Goal: Task Accomplishment & Management: Manage account settings

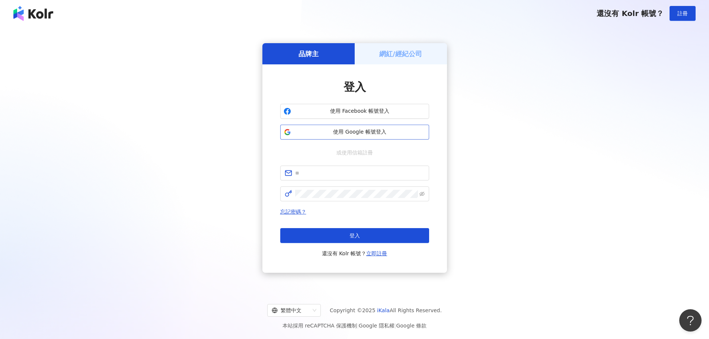
click at [394, 137] on button "使用 Google 帳號登入" at bounding box center [354, 132] width 149 height 15
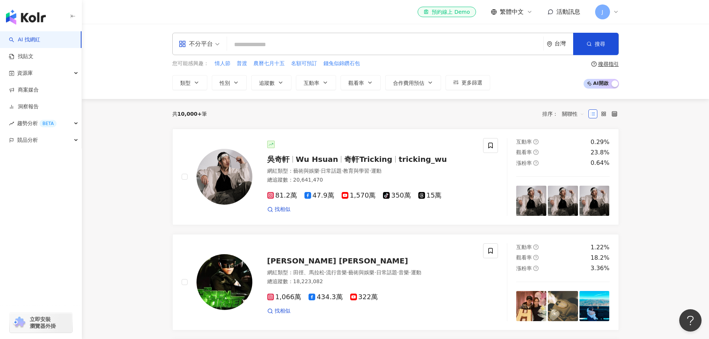
click at [270, 39] on input "search" at bounding box center [385, 45] width 310 height 14
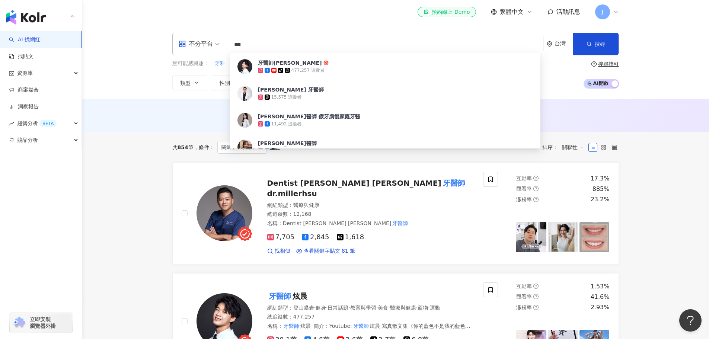
type input "***"
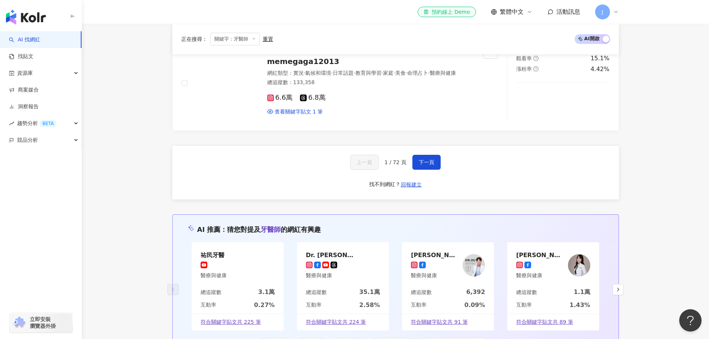
scroll to position [1340, 0]
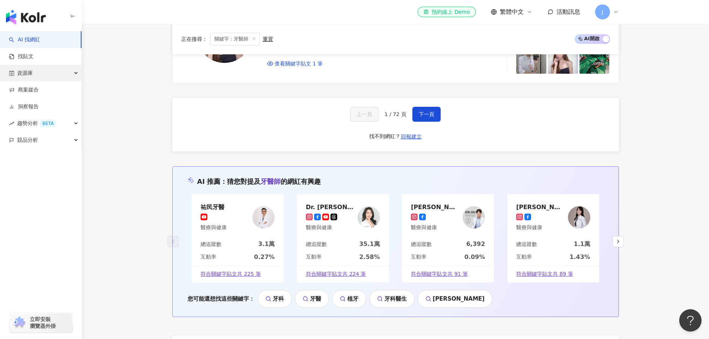
click at [74, 73] on div "資源庫" at bounding box center [40, 73] width 81 height 17
click at [78, 192] on div "競品分析" at bounding box center [40, 190] width 81 height 17
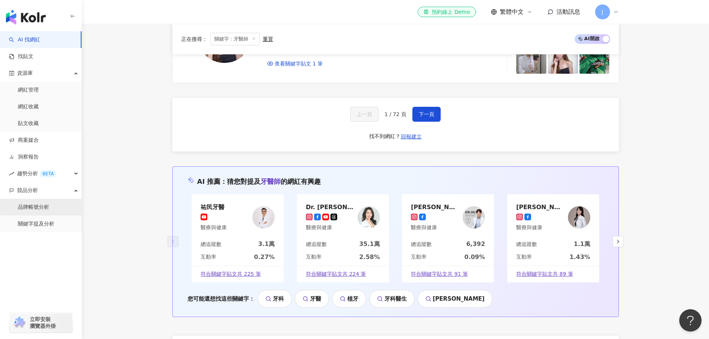
click at [49, 206] on link "品牌帳號分析" at bounding box center [33, 207] width 31 height 7
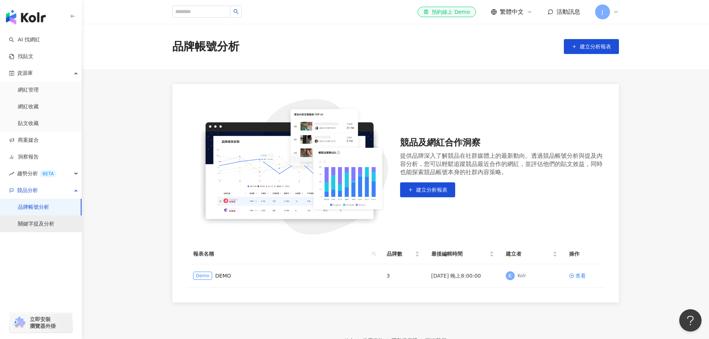
click at [50, 221] on link "關鍵字提及分析" at bounding box center [36, 223] width 36 height 7
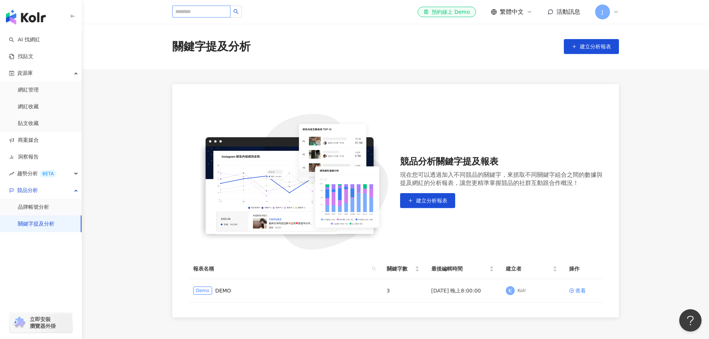
click at [220, 12] on input "search" at bounding box center [201, 12] width 58 height 12
type input "*"
type input "*****"
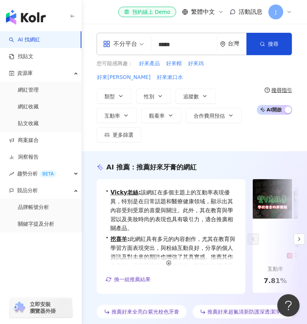
click at [243, 83] on div "您可能感興趣： 好來產品 好來帽 好來鸡 好來卡 好來漱口水 類型 性別 追蹤數 互動率 觀看率 合作費用預估 更多篩選" at bounding box center [175, 101] width 156 height 83
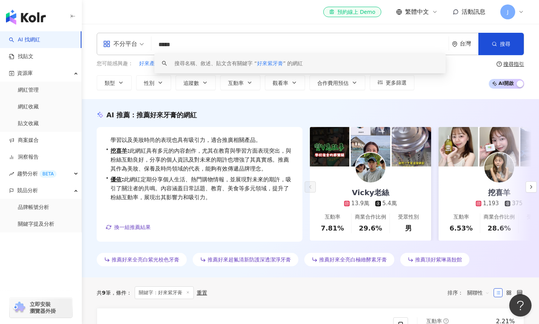
drag, startPoint x: 184, startPoint y: 43, endPoint x: 148, endPoint y: 43, distance: 36.5
click at [150, 45] on div "不分平台 ***** 台灣 搜尋 keyword 搜尋名稱、敘述、貼文含有關鍵字 “ 好來紫牙膏 ” 的網紅" at bounding box center [311, 44] width 428 height 22
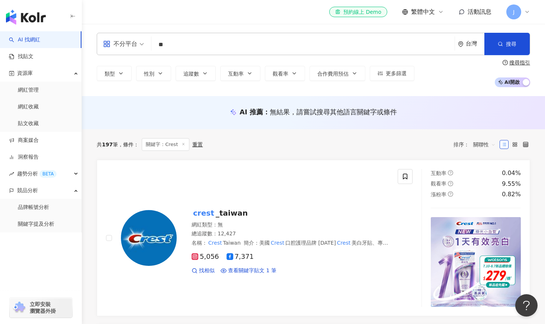
type input "*"
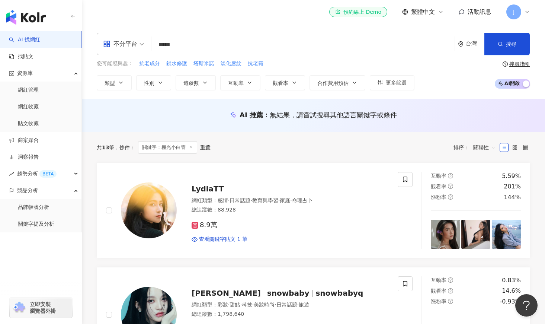
click at [273, 28] on div "不分平台 極光小白管 ***** 台灣 搜尋 keyword 搜尋名稱、敘述、貼文含有關鍵字 “ 極光小白管 ” 的網紅 您可能感興趣： 抗老成分 鎖水修護 …" at bounding box center [313, 61] width 463 height 75
drag, startPoint x: 499, startPoint y: 114, endPoint x: 473, endPoint y: 119, distance: 26.6
click at [499, 114] on div "AI 推薦 ： 無結果，請嘗試搜尋其他語言關鍵字或條件" at bounding box center [313, 114] width 433 height 9
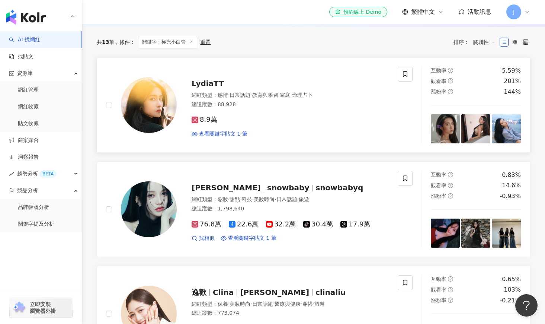
scroll to position [112, 0]
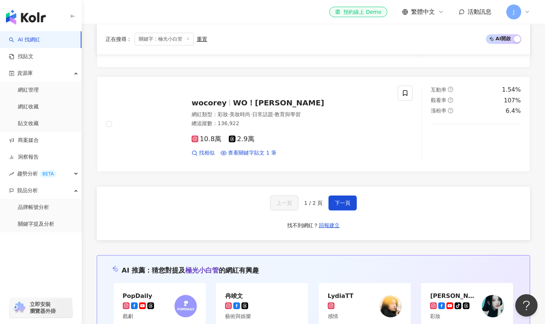
scroll to position [1302, 0]
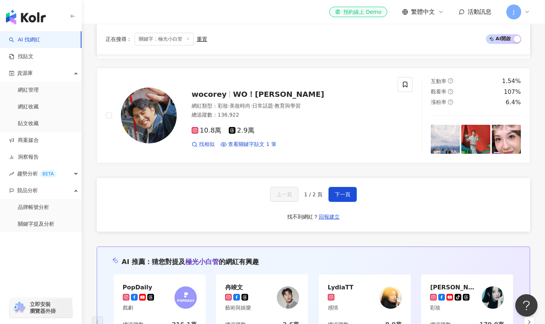
drag, startPoint x: 342, startPoint y: 193, endPoint x: 256, endPoint y: 188, distance: 86.2
click at [342, 193] on span "下一頁" at bounding box center [343, 194] width 16 height 6
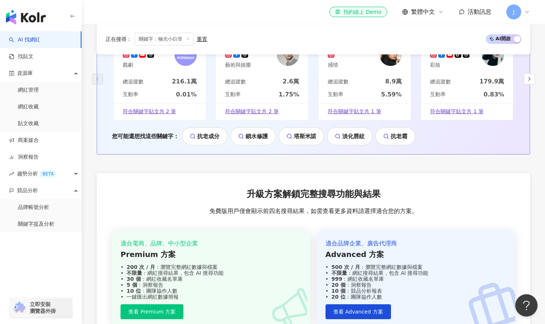
scroll to position [199, 0]
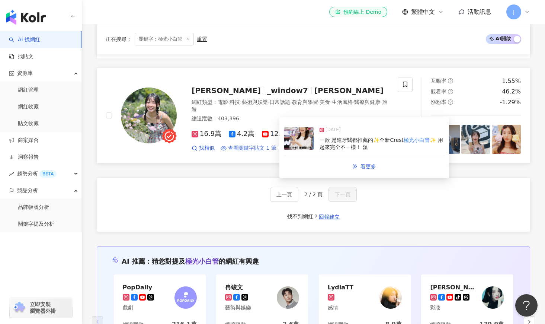
click at [249, 146] on span "查看關鍵字貼文 1 筆" at bounding box center [252, 147] width 48 height 7
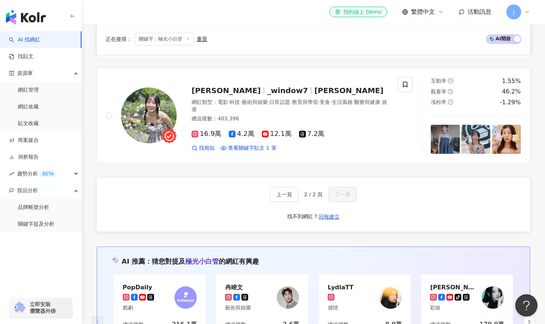
click at [500, 212] on div "上一頁 2 / 2 頁 下一頁 找不到網紅？ 回報建立" at bounding box center [313, 205] width 433 height 54
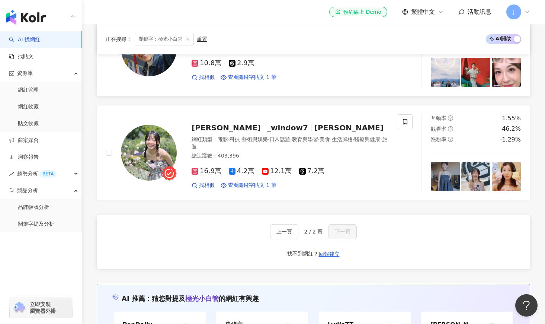
scroll to position [0, 0]
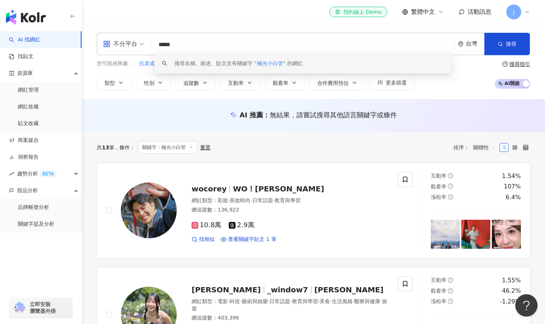
drag, startPoint x: 195, startPoint y: 44, endPoint x: 140, endPoint y: 45, distance: 55.5
click at [140, 45] on div "不分平台 ***** 台灣 搜尋 keyword 搜尋名稱、敘述、貼文含有關鍵字 “ 極光小白管 ” 的網紅" at bounding box center [313, 44] width 433 height 22
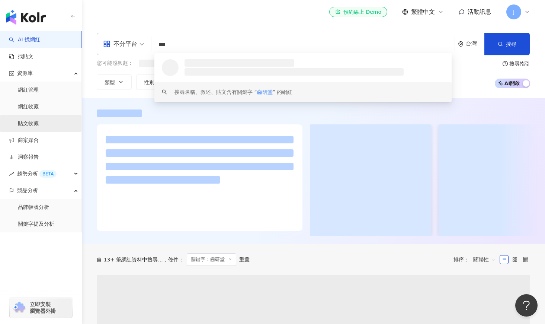
type input "***"
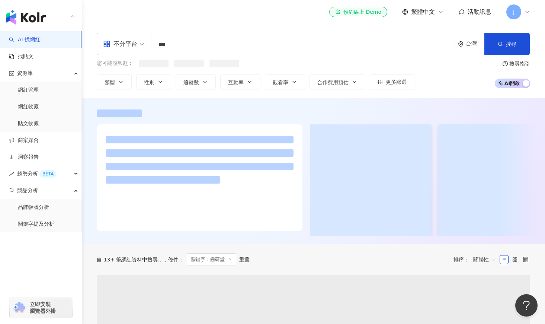
click at [474, 64] on div "您可能感興趣： 類型 性別 追蹤數 互動率 觀看率 合作費用預估 更多篩選 搜尋指引 AI 開啟 AI 關閉" at bounding box center [313, 75] width 433 height 30
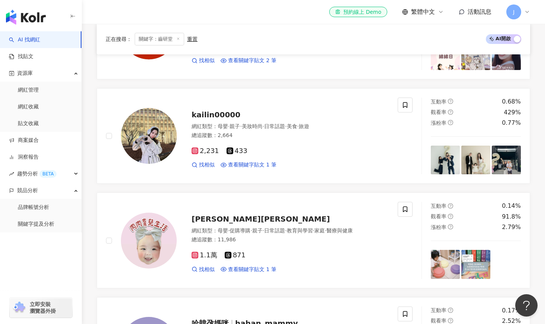
scroll to position [477, 0]
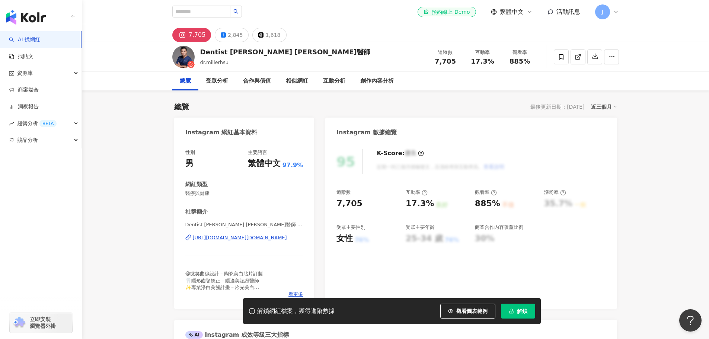
scroll to position [112, 0]
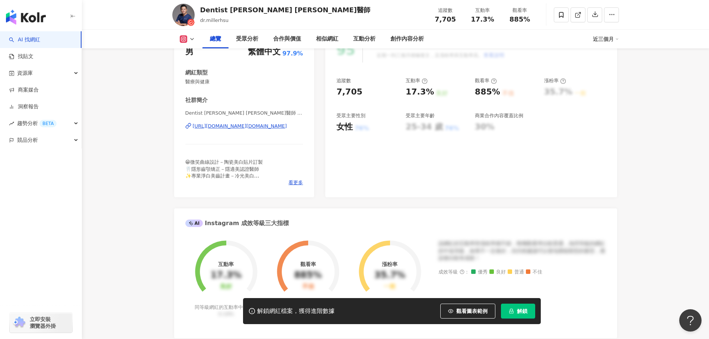
click at [255, 127] on div "https://www.instagram.com/dr.millerhsu/" at bounding box center [240, 126] width 94 height 7
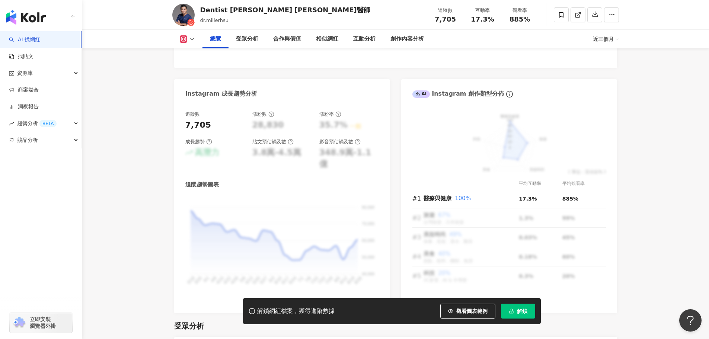
scroll to position [409, 0]
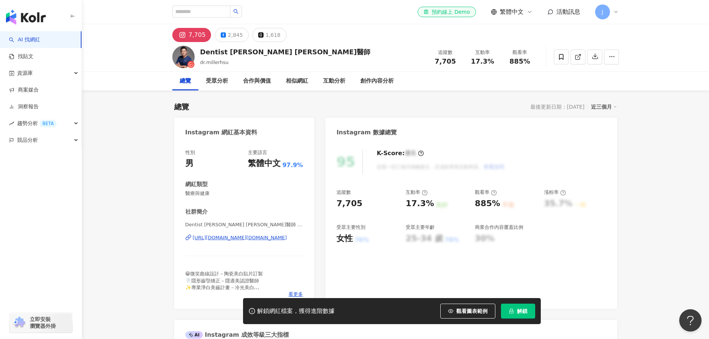
click at [44, 14] on img "button" at bounding box center [26, 17] width 40 height 15
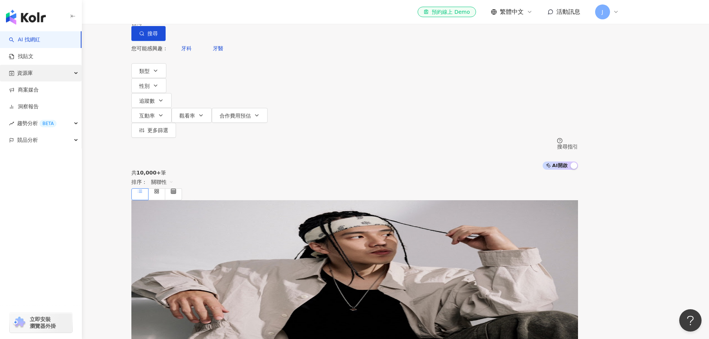
click at [38, 74] on div "資源庫" at bounding box center [40, 73] width 81 height 17
click at [19, 171] on span "趨勢分析 BETA" at bounding box center [36, 173] width 39 height 17
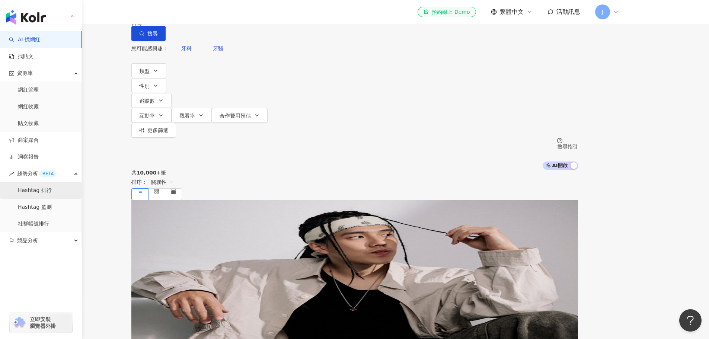
click at [31, 187] on link "Hashtag 排行" at bounding box center [35, 190] width 34 height 7
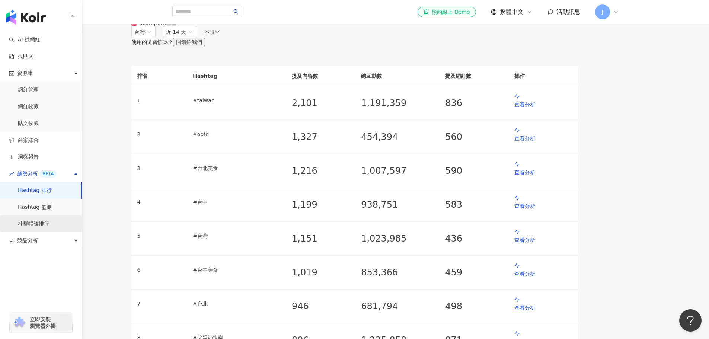
click at [38, 220] on link "社群帳號排行" at bounding box center [33, 223] width 31 height 7
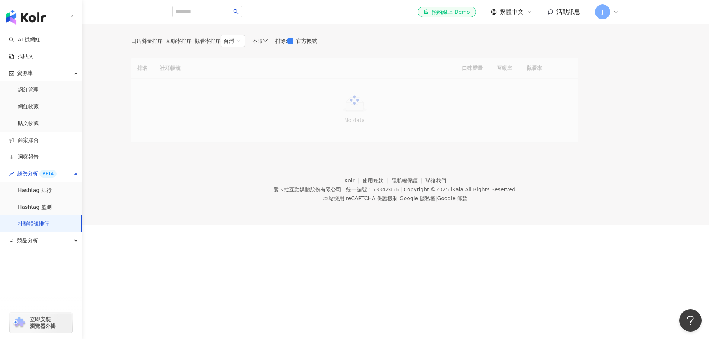
click at [247, 6] on div "Instagram" at bounding box center [234, 3] width 26 height 6
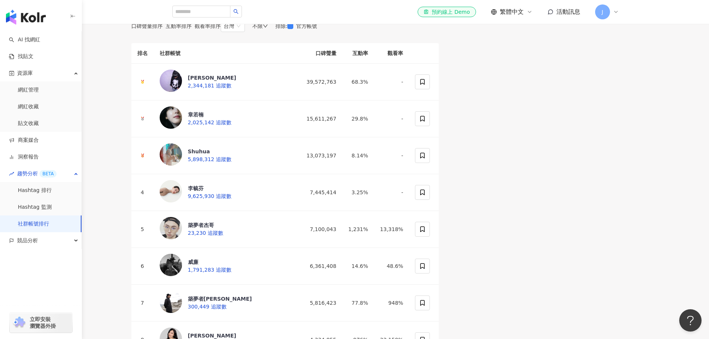
click at [252, 5] on icon at bounding box center [249, 2] width 5 height 5
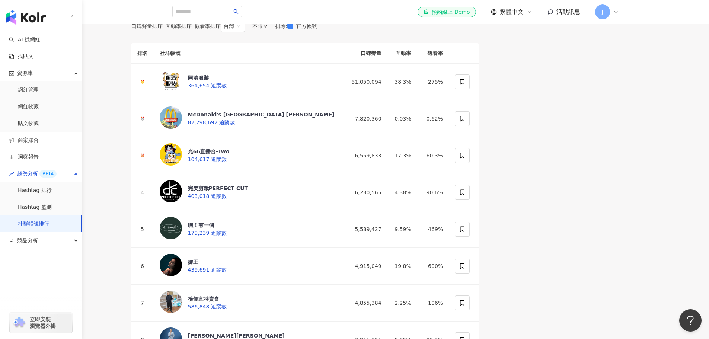
click at [214, 3] on icon at bounding box center [212, 2] width 1 height 1
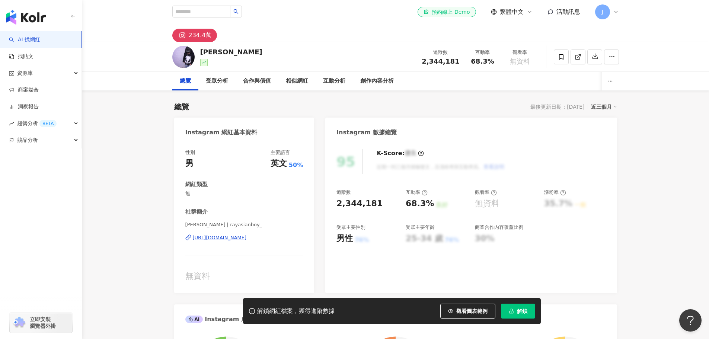
click at [40, 39] on link "AI 找網紅" at bounding box center [24, 39] width 31 height 7
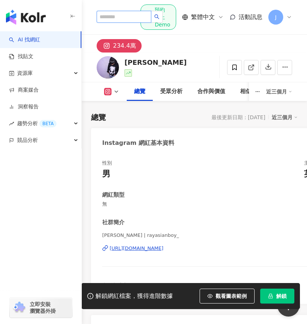
click at [122, 17] on input "search" at bounding box center [124, 17] width 55 height 12
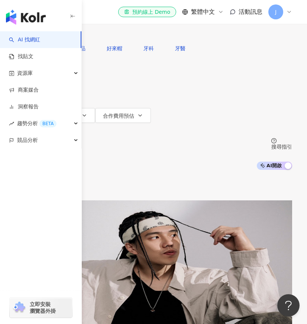
click at [241, 125] on div "類型 性別 追蹤數 互動率 觀看率 合作費用預估 更多篩選" at bounding box center [154, 100] width 278 height 74
click at [45, 13] on div "不分平台" at bounding box center [32, 7] width 26 height 12
click at [118, 131] on div "X" at bounding box center [123, 127] width 37 height 8
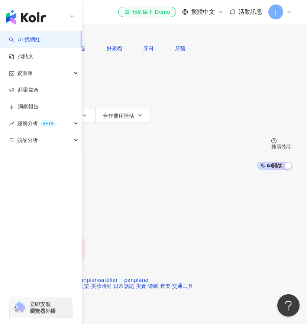
click at [35, 13] on span "X" at bounding box center [27, 7] width 16 height 12
click at [127, 63] on div "不分平台" at bounding box center [121, 64] width 32 height 8
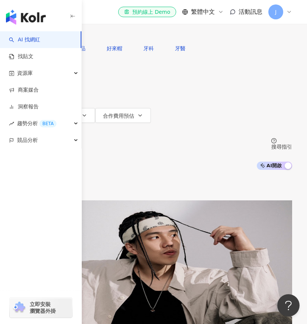
drag, startPoint x: 244, startPoint y: 79, endPoint x: 240, endPoint y: 81, distance: 5.1
click at [243, 79] on div "類型 性別 追蹤數 互動率 觀看率 合作費用預估 更多篩選" at bounding box center [154, 100] width 278 height 74
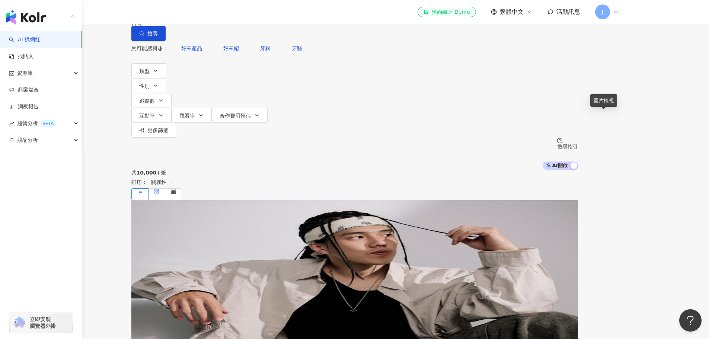
click at [156, 192] on rect at bounding box center [154, 192] width 1 height 1
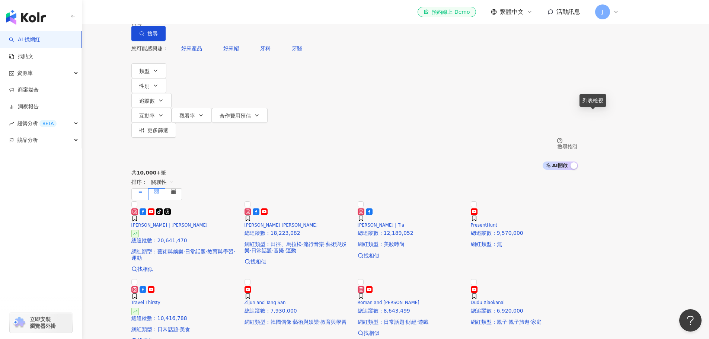
click at [142, 191] on line at bounding box center [140, 191] width 3 height 0
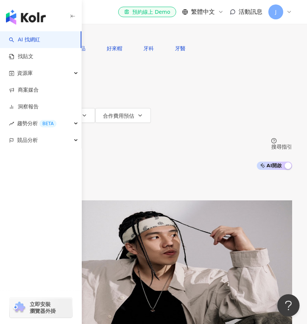
click at [235, 68] on div "您可能感興趣： 好來產品 好來帽 牙科 牙醫 類型 性別 追蹤數 互動率 觀看率 合作費用預估 更多篩選" at bounding box center [154, 89] width 278 height 97
click at [70, 71] on div "資源庫" at bounding box center [40, 73] width 81 height 17
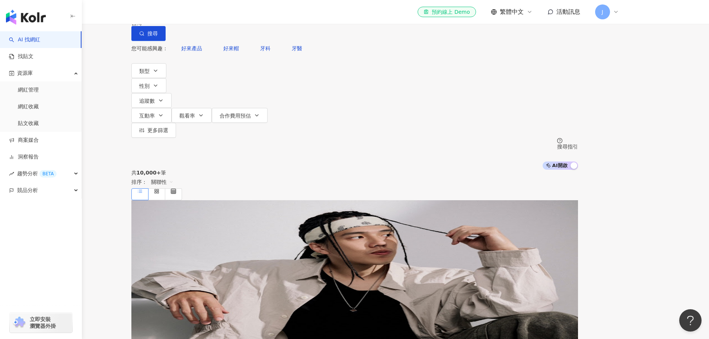
click at [578, 144] on div "搜尋指引" at bounding box center [567, 147] width 21 height 6
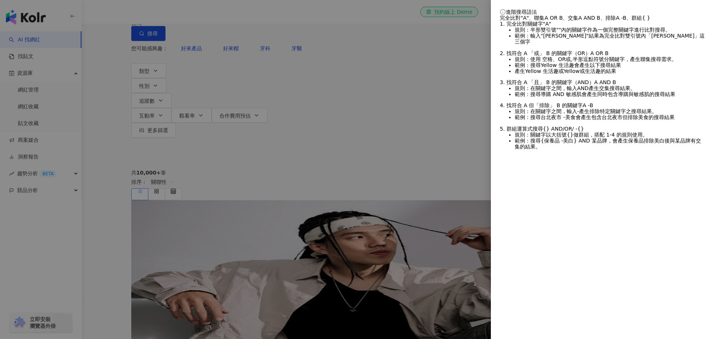
click at [462, 44] on div at bounding box center [357, 169] width 714 height 339
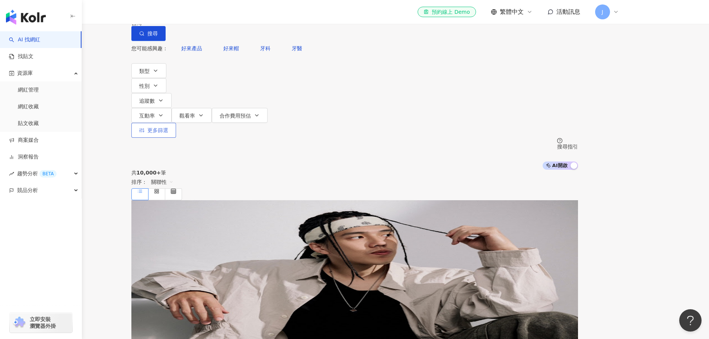
click at [176, 123] on button "更多篩選" at bounding box center [153, 130] width 45 height 15
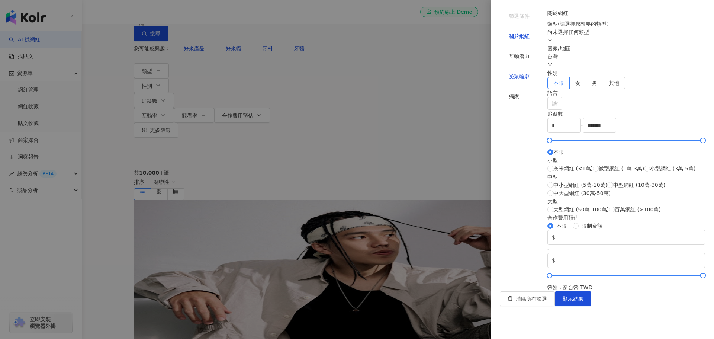
click at [509, 72] on div "受眾輪廓" at bounding box center [519, 76] width 21 height 8
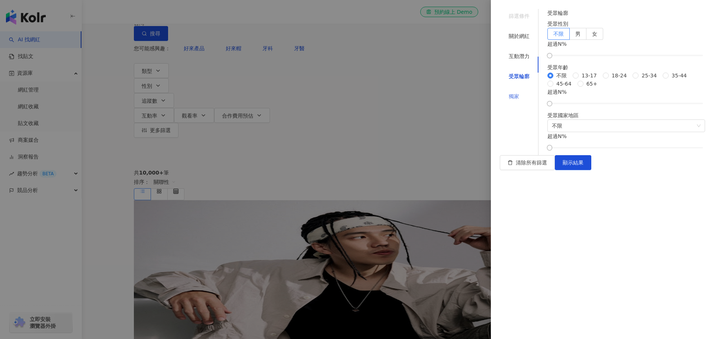
click at [511, 89] on div "獨家" at bounding box center [519, 96] width 39 height 14
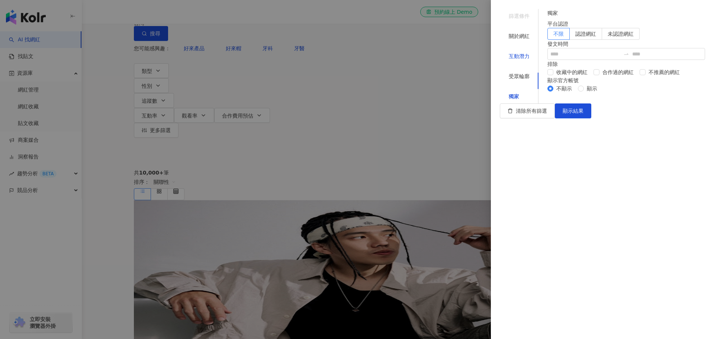
click at [513, 52] on div "互動潛力" at bounding box center [519, 56] width 21 height 8
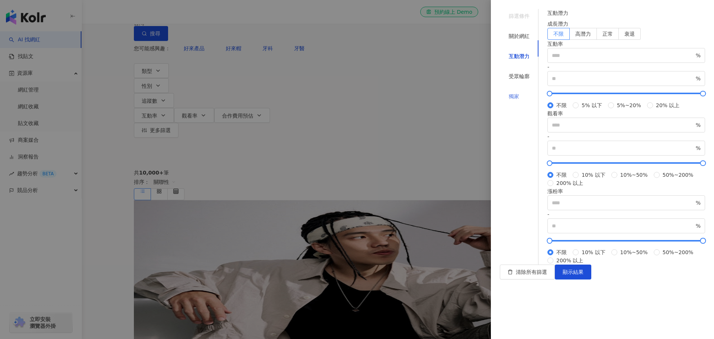
click at [515, 89] on div "獨家" at bounding box center [519, 96] width 39 height 14
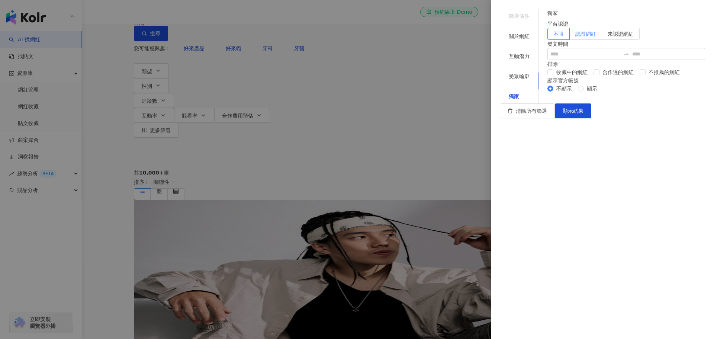
click at [596, 37] on span "認證網紅" at bounding box center [586, 34] width 21 height 6
click at [584, 114] on span "顯示結果" at bounding box center [573, 111] width 21 height 6
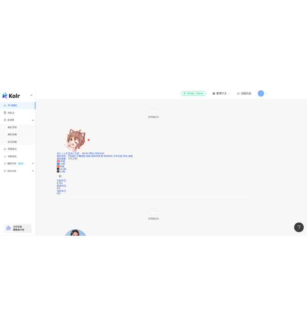
scroll to position [1414, 0]
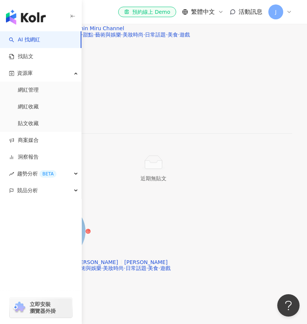
click at [32, 19] on img "button" at bounding box center [26, 17] width 40 height 15
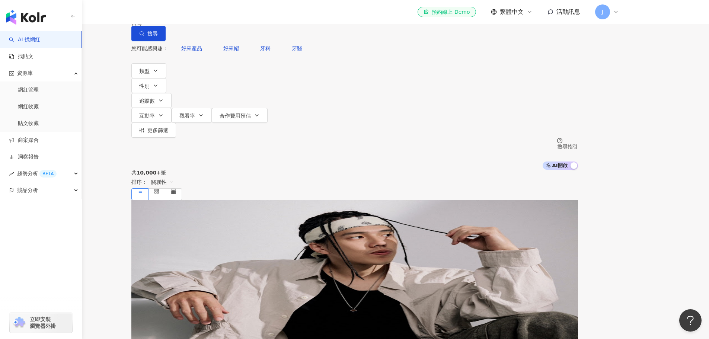
click at [240, 14] on input "search" at bounding box center [209, 7] width 60 height 14
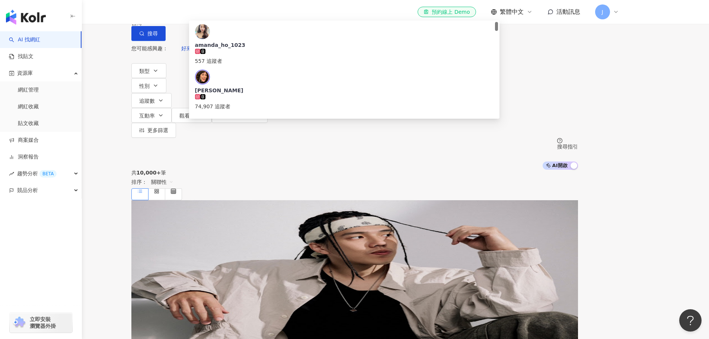
type input "*"
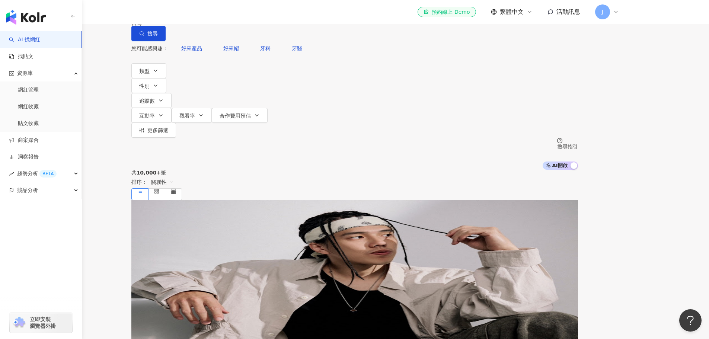
type input "*"
type input "*****"
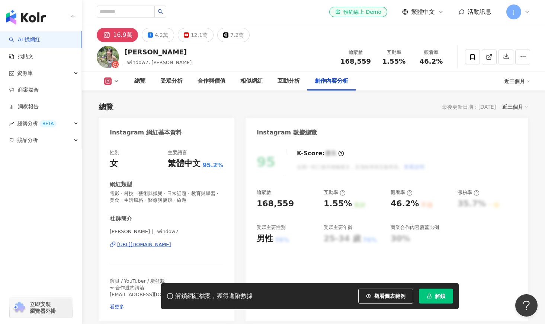
scroll to position [2275, 0]
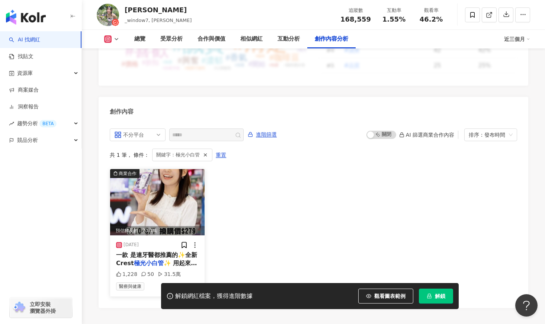
click at [160, 241] on div "2025/7/10" at bounding box center [157, 244] width 83 height 7
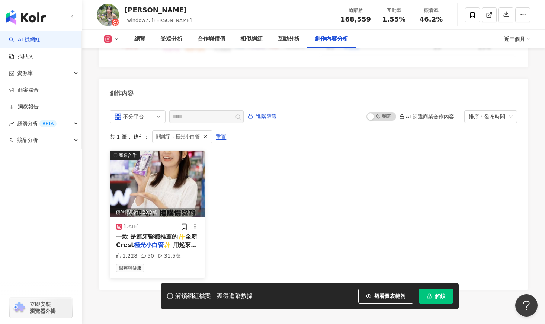
scroll to position [2278, 0]
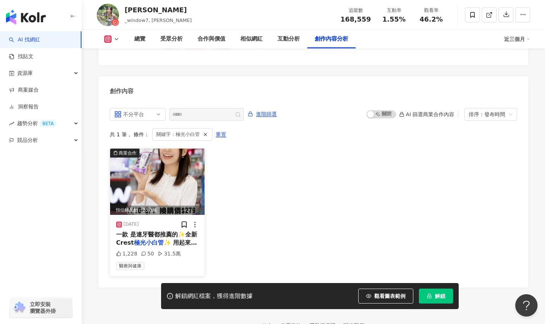
click at [145, 192] on img at bounding box center [157, 181] width 95 height 66
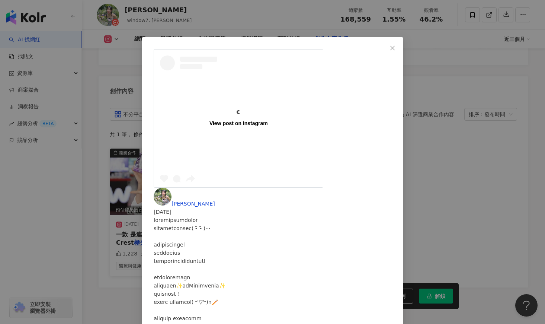
scroll to position [2314, 0]
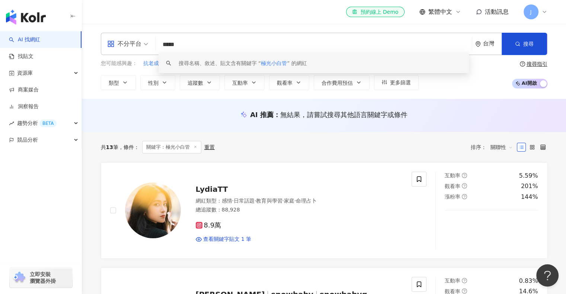
scroll to position [298, 0]
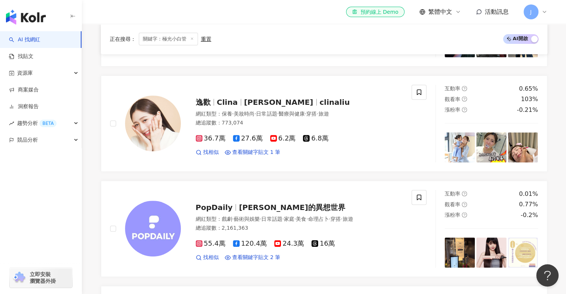
click at [28, 40] on link "AI 找網紅" at bounding box center [24, 39] width 31 height 7
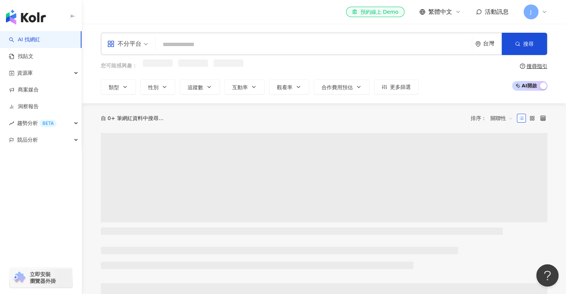
click at [170, 43] on input "search" at bounding box center [314, 45] width 310 height 14
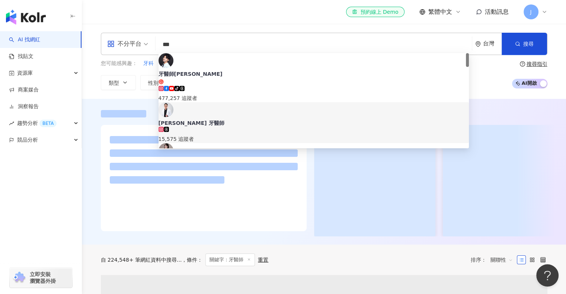
type input "***"
click at [129, 11] on div "el-icon-cs 預約線上 Demo 繁體中文 活動訊息 J" at bounding box center [324, 12] width 447 height 24
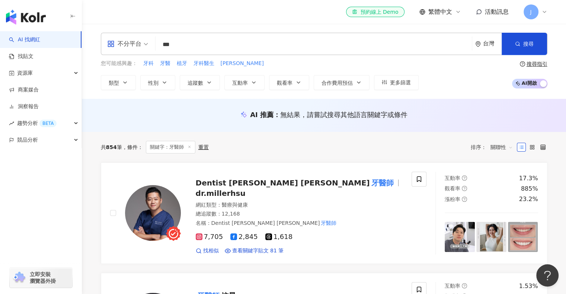
click at [256, 13] on div "el-icon-cs 預約線上 Demo 繁體中文 活動訊息 J" at bounding box center [324, 12] width 447 height 24
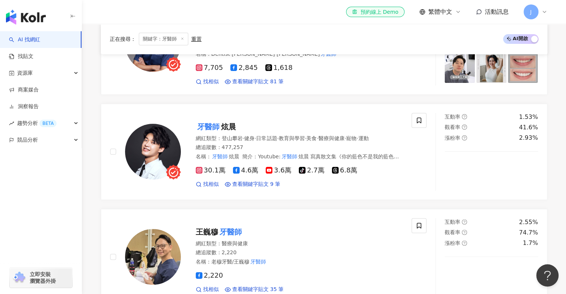
scroll to position [74, 0]
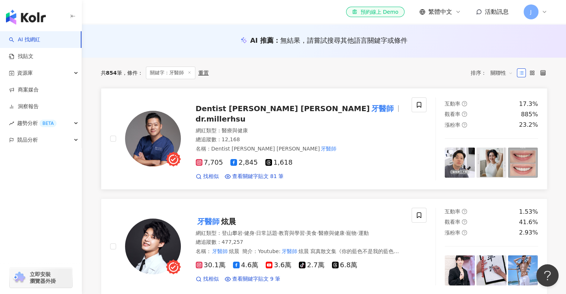
drag, startPoint x: 320, startPoint y: 113, endPoint x: 326, endPoint y: 117, distance: 8.0
click at [326, 117] on div "Dentist Miller 徐鈞信 牙醫師 dr.millerhsu 網紅類型 ： 醫療與健康 總追蹤數 ： 12,168 名稱 ： Dentist Mil…" at bounding box center [292, 138] width 222 height 83
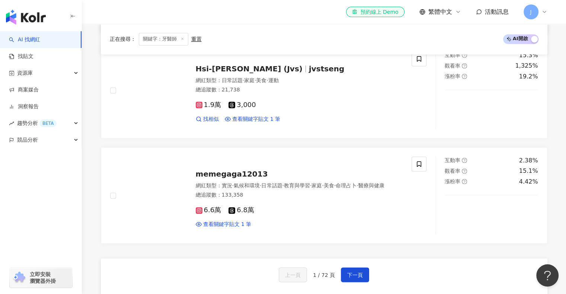
scroll to position [1191, 0]
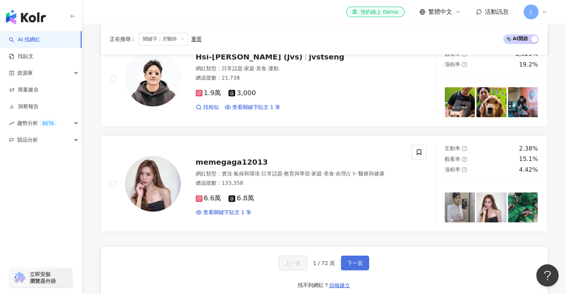
click at [357, 260] on span "下一頁" at bounding box center [355, 263] width 16 height 6
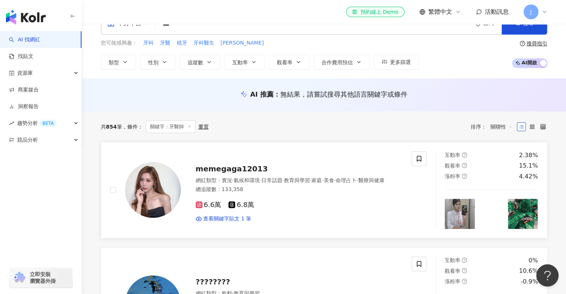
scroll to position [0, 0]
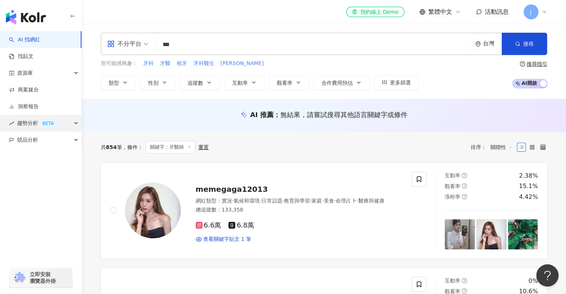
click at [77, 125] on div "趨勢分析 BETA" at bounding box center [40, 123] width 81 height 17
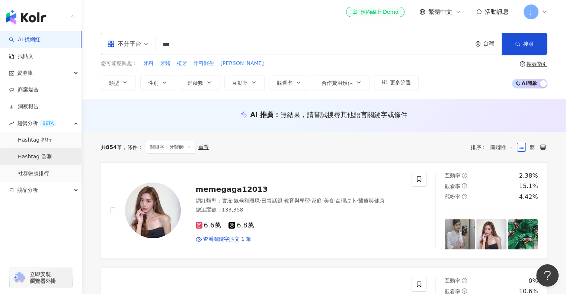
click at [52, 160] on link "Hashtag 監測" at bounding box center [35, 156] width 34 height 7
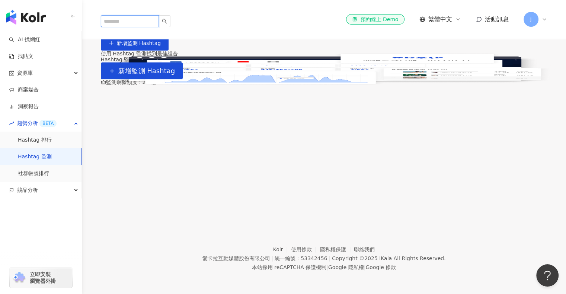
click at [150, 15] on input "search" at bounding box center [130, 21] width 58 height 12
type input "*****"
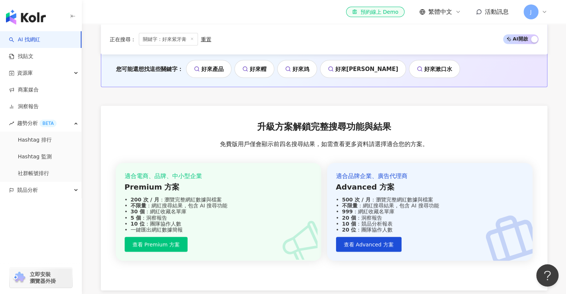
scroll to position [1475, 0]
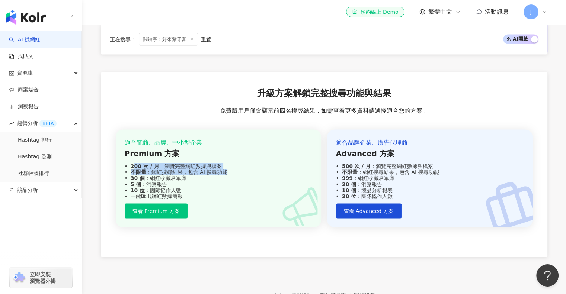
drag, startPoint x: 134, startPoint y: 121, endPoint x: 223, endPoint y: 125, distance: 88.6
click at [234, 139] on div "適合電商、品牌、中小型企業 Premium 方案 200 次 / 月 ：瀏覽完整網紅數據與檔案 不限量 ：網紅搜尋結果，包含 AI 搜尋功能 30 個 ：網紅…" at bounding box center [219, 169] width 188 height 61
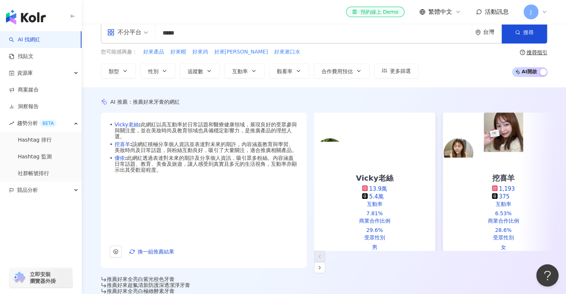
scroll to position [0, 0]
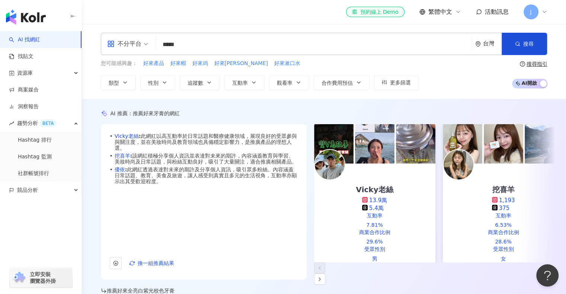
click at [40, 41] on link "AI 找網紅" at bounding box center [24, 39] width 31 height 7
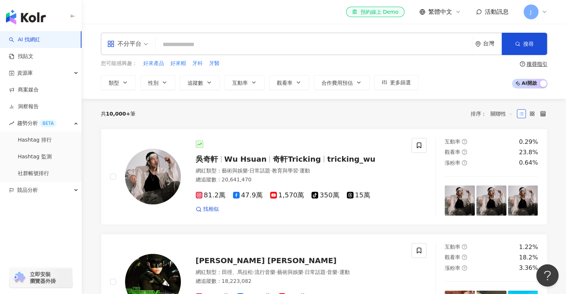
click at [188, 42] on input "search" at bounding box center [314, 45] width 310 height 14
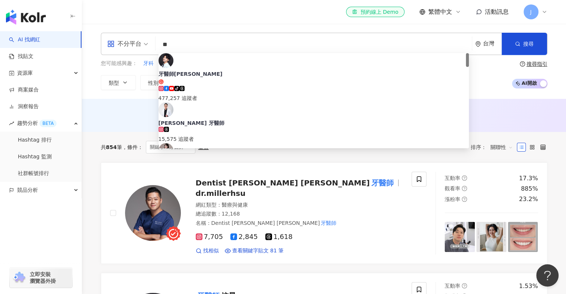
type input "*"
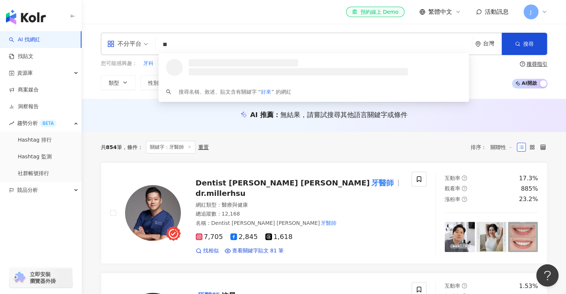
type input "*"
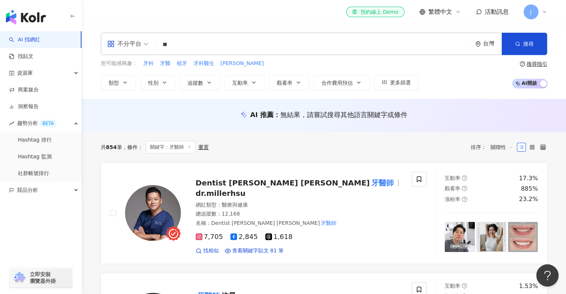
type input "**"
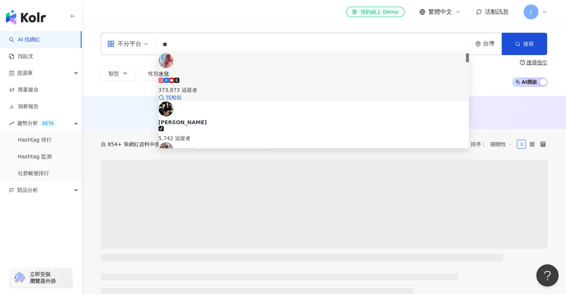
click at [210, 70] on span "水兒" at bounding box center [314, 73] width 311 height 7
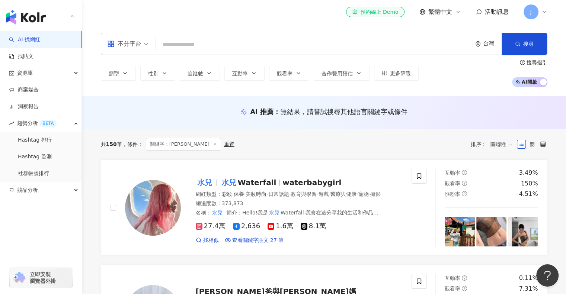
click at [210, 42] on input "search" at bounding box center [314, 45] width 310 height 14
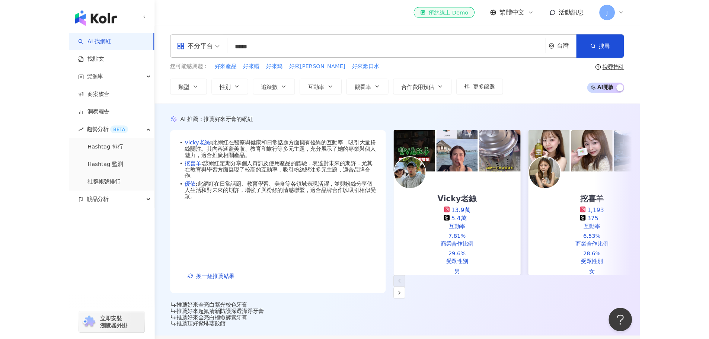
scroll to position [18, 0]
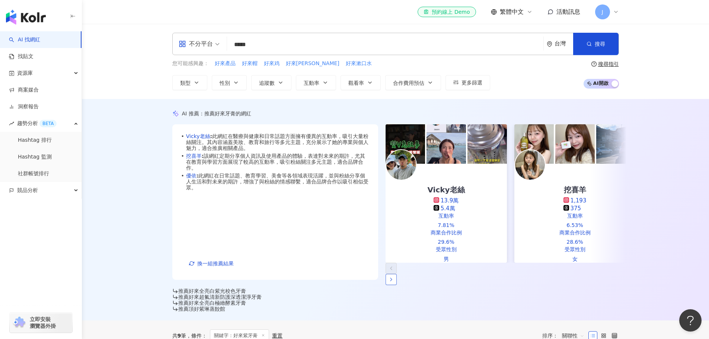
click at [397, 274] on button "button" at bounding box center [390, 279] width 11 height 11
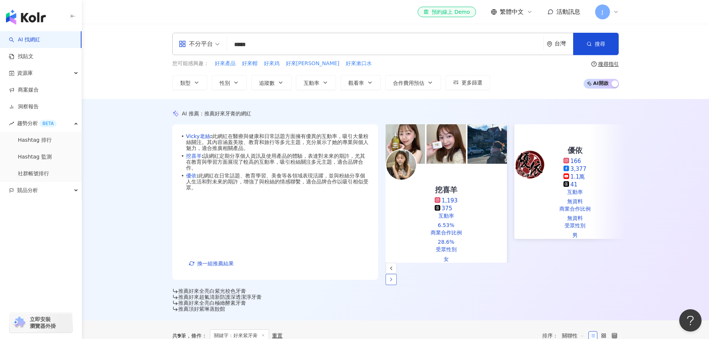
click at [397, 274] on button "button" at bounding box center [390, 279] width 11 height 11
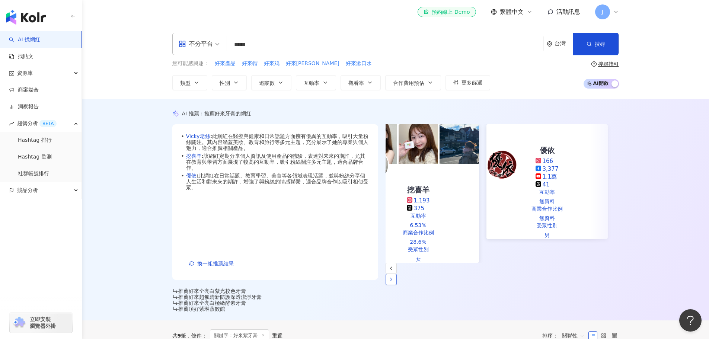
scroll to position [0, 160]
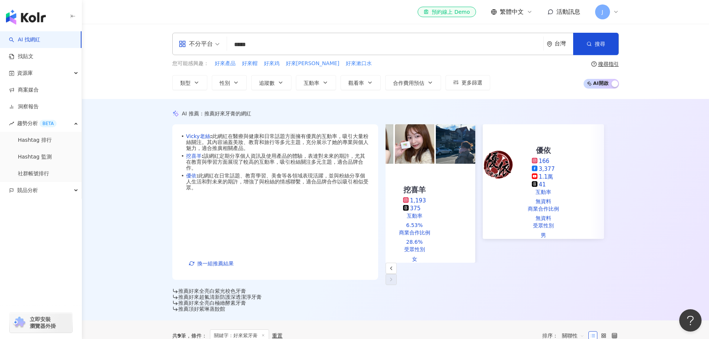
click at [242, 288] on div "推薦好來全亮白紫光校色牙膏" at bounding box center [395, 291] width 447 height 6
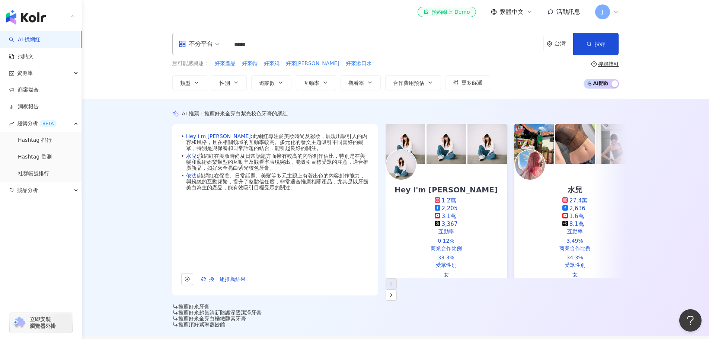
drag, startPoint x: 271, startPoint y: 44, endPoint x: 211, endPoint y: 50, distance: 60.6
click at [211, 50] on div "不分平台 ***** 台灣 搜尋 keyword 搜尋名稱、敘述、貼文含有關鍵字 “ 好來紫牙膏 ” 的網紅" at bounding box center [395, 44] width 447 height 22
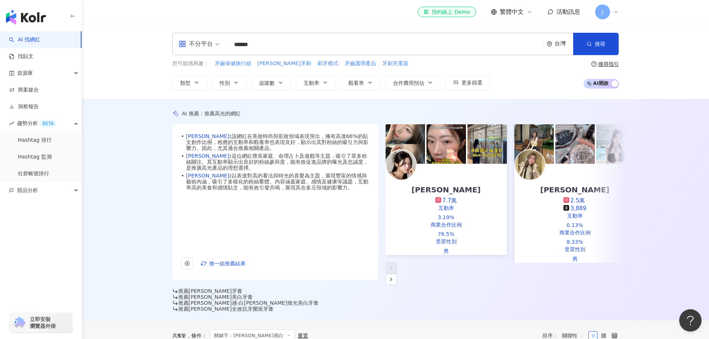
click at [309, 22] on div "el-icon-cs 預約線上 Demo 繁體中文 活動訊息 J" at bounding box center [395, 12] width 447 height 24
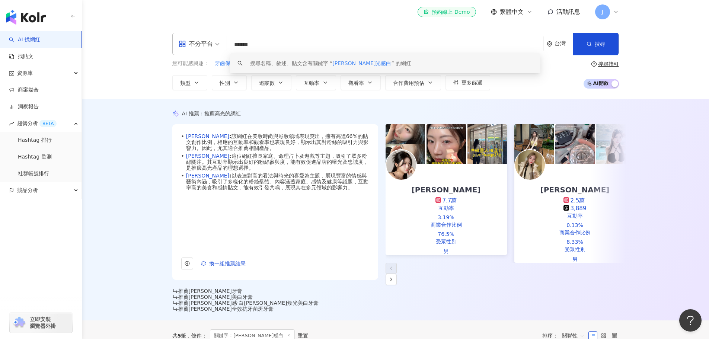
drag, startPoint x: 252, startPoint y: 45, endPoint x: 299, endPoint y: 44, distance: 47.3
click at [299, 44] on input "******" at bounding box center [385, 45] width 310 height 14
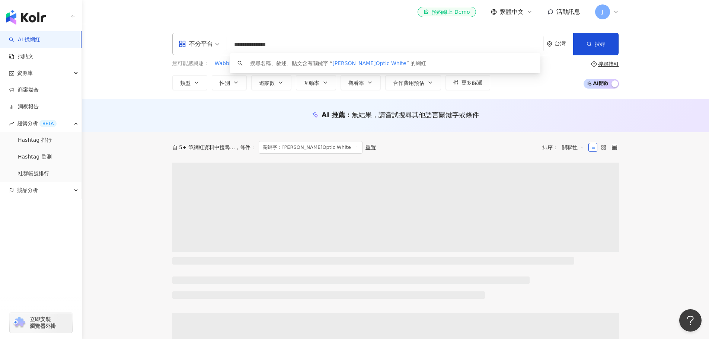
click at [138, 65] on div "**********" at bounding box center [395, 61] width 627 height 75
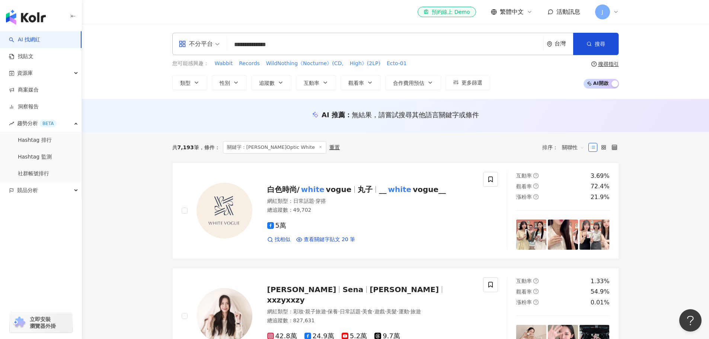
click at [252, 44] on input "**********" at bounding box center [385, 45] width 310 height 14
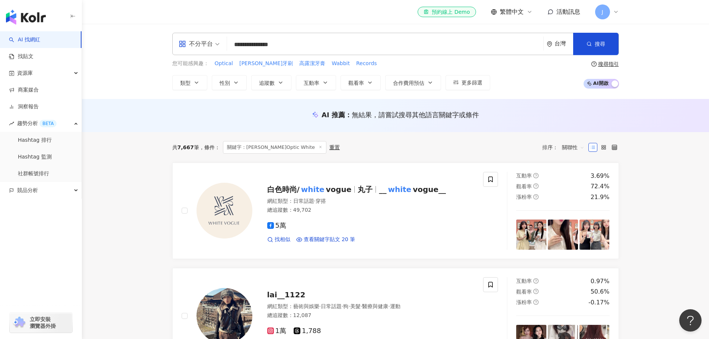
drag, startPoint x: 250, startPoint y: 41, endPoint x: 300, endPoint y: 41, distance: 49.5
click at [299, 41] on input "**********" at bounding box center [385, 45] width 310 height 14
type input "***"
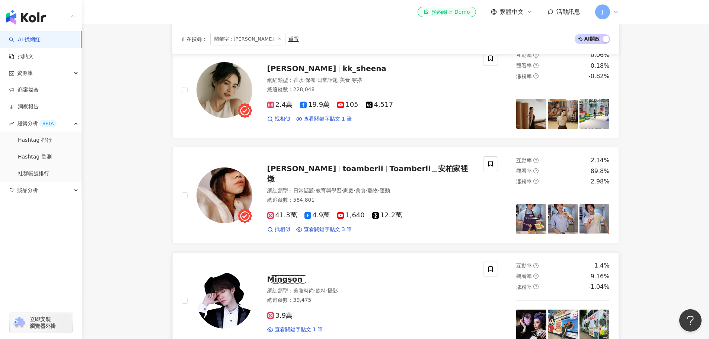
scroll to position [409, 0]
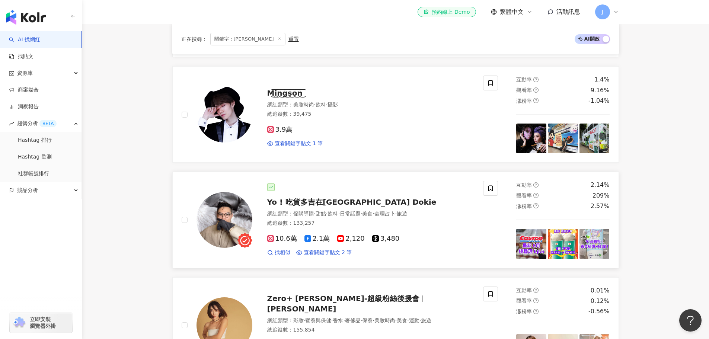
drag, startPoint x: 307, startPoint y: 202, endPoint x: 321, endPoint y: 205, distance: 14.4
click at [321, 205] on span "Yo ! 吃貨多吉在台北Foodie Dokie" at bounding box center [351, 202] width 169 height 9
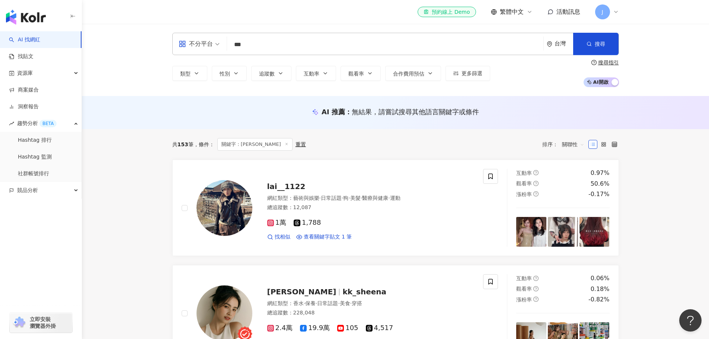
scroll to position [0, 0]
drag, startPoint x: 277, startPoint y: 42, endPoint x: 193, endPoint y: 51, distance: 84.6
click at [193, 51] on div "不分平台 *** 台灣 搜尋 417ea29e-9898-4817-ad9d-bcd05833379a 79a397be-62fb-4b6c-826b-082…" at bounding box center [395, 44] width 447 height 22
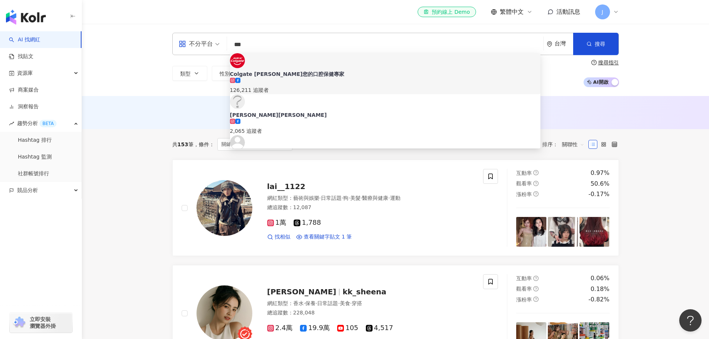
click at [40, 44] on link "AI 找網紅" at bounding box center [24, 39] width 31 height 7
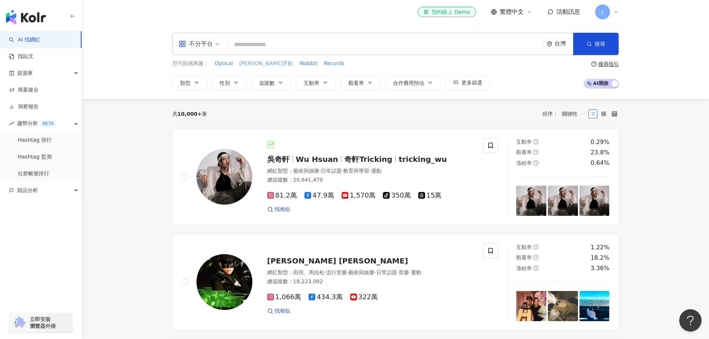
click at [257, 66] on span "高露潔牙刷" at bounding box center [266, 63] width 54 height 7
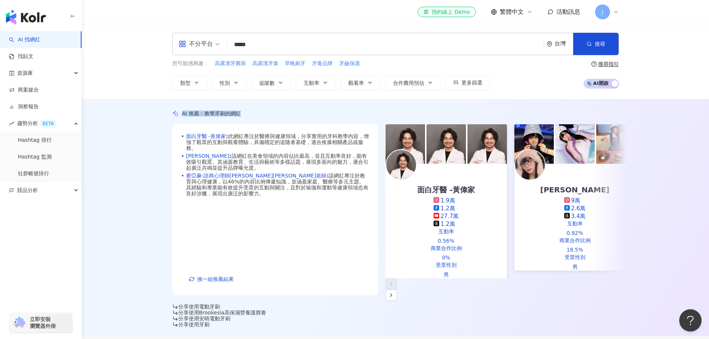
drag, startPoint x: 183, startPoint y: 114, endPoint x: 293, endPoint y: 118, distance: 110.2
click at [293, 117] on div "AI 推薦 ： 教學牙刷的網紅" at bounding box center [395, 113] width 447 height 7
click at [212, 276] on span "換一組推薦結果" at bounding box center [215, 279] width 36 height 6
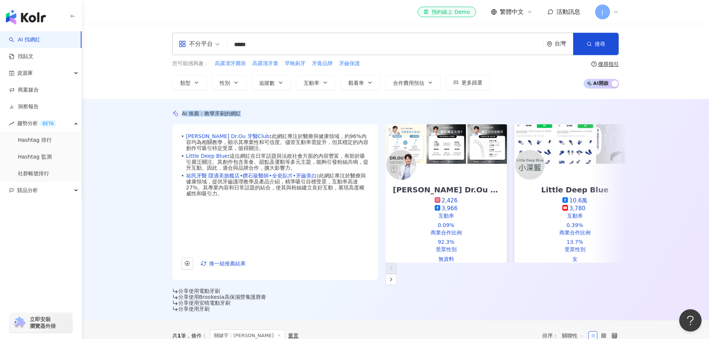
drag, startPoint x: 298, startPoint y: 40, endPoint x: 291, endPoint y: 45, distance: 9.0
click at [298, 40] on input "*****" at bounding box center [385, 45] width 310 height 14
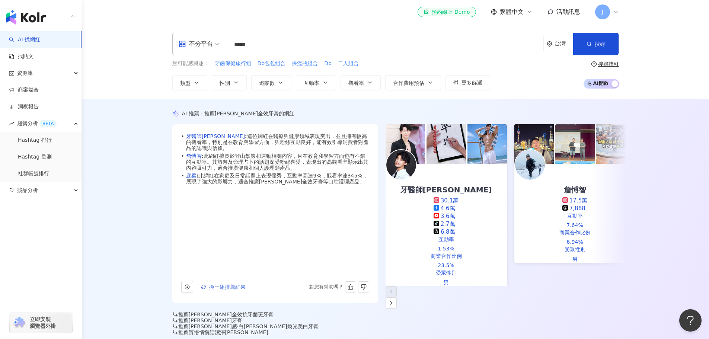
click at [209, 284] on span "換一組推薦結果" at bounding box center [227, 287] width 36 height 6
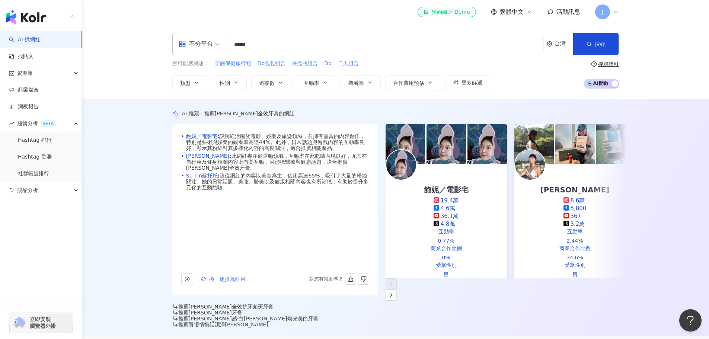
click at [214, 276] on span "換一組推薦結果" at bounding box center [227, 279] width 36 height 6
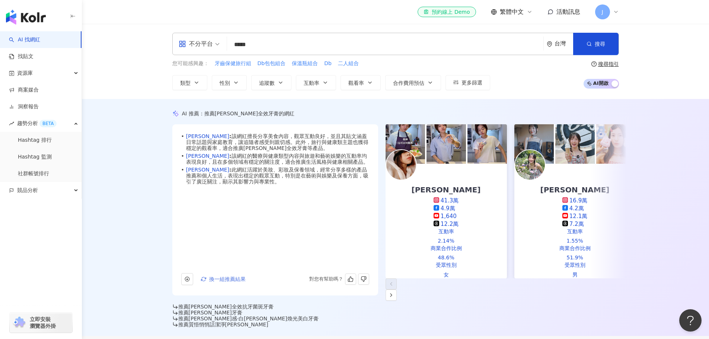
click at [214, 276] on span "換一組推薦結果" at bounding box center [227, 279] width 36 height 6
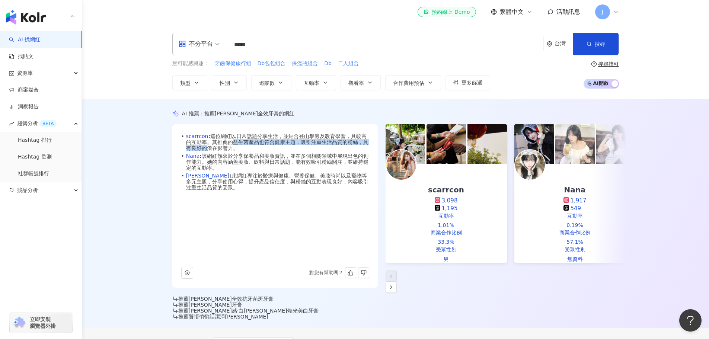
drag, startPoint x: 268, startPoint y: 145, endPoint x: 263, endPoint y: 156, distance: 12.0
click at [263, 151] on span "scarrcon : 這位網紅以日常話題分享生活，並結合登山攀巖及教育學習，具較高的互動率。其推薦的益生菌產品也符合健康主題，吸引注重生活品質的粉絲，具有良好…" at bounding box center [277, 142] width 183 height 18
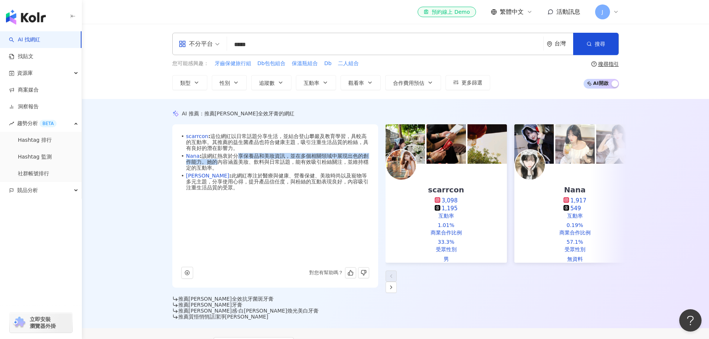
drag, startPoint x: 246, startPoint y: 169, endPoint x: 245, endPoint y: 180, distance: 11.6
click at [245, 171] on span "Nana : 該網紅熱衷於分享保養品和美妝資訊，並在多個相關領域中展現出色的創作能力。她的內容涵蓋美妝、飲料與日常話題，能有效吸引粉絲關注，並維持穩定的互動率。" at bounding box center [277, 162] width 183 height 18
drag, startPoint x: 219, startPoint y: 173, endPoint x: 239, endPoint y: 185, distance: 23.4
click at [239, 171] on span "Nana : 該網紅熱衷於分享保養品和美妝資訊，並在多個相關領域中展現出色的創作能力。她的內容涵蓋美妝、飲料與日常話題，能有效吸引粉絲關注，並維持穩定的互動率。" at bounding box center [277, 162] width 183 height 18
click at [190, 270] on icon "button" at bounding box center [187, 272] width 5 height 5
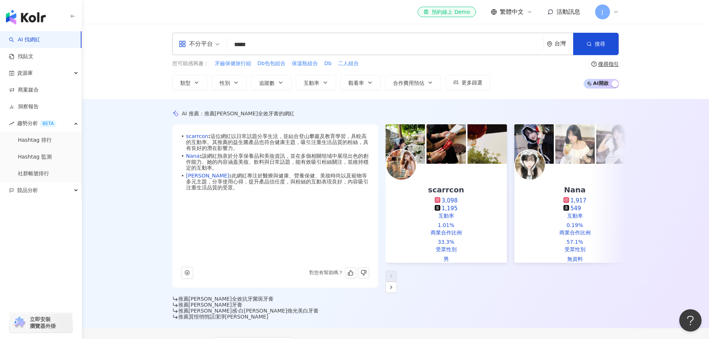
click at [131, 260] on div "AI 推薦 ： 推薦高露潔全效牙膏的網紅 • scarrcon : 這位網紅以日常話題分享生活，並結合登山攀巖及教育學習，具較高的互動率。其推薦的益生菌產品也…" at bounding box center [395, 213] width 627 height 229
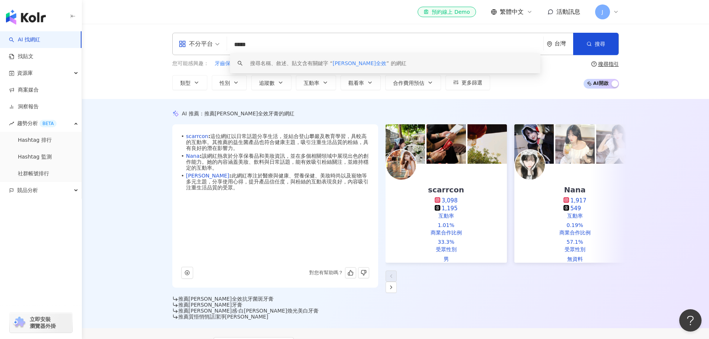
click at [261, 41] on input "*****" at bounding box center [385, 45] width 310 height 14
drag, startPoint x: 267, startPoint y: 45, endPoint x: 220, endPoint y: 40, distance: 47.1
click at [220, 40] on div "不分平台 ***** 台灣 搜尋 keyword 搜尋名稱、敘述、貼文含有關鍵字 “ 高露潔全效 ” 的網紅" at bounding box center [395, 44] width 447 height 22
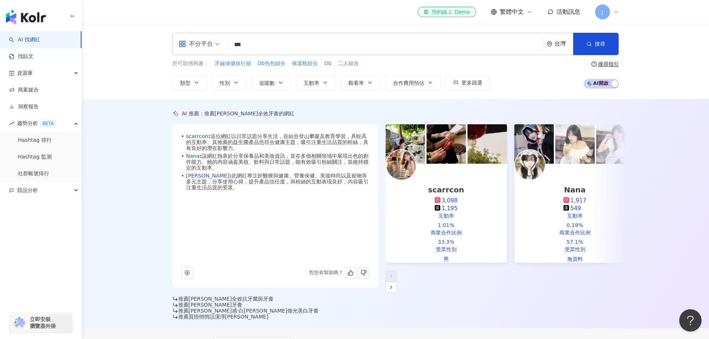
drag, startPoint x: 259, startPoint y: 47, endPoint x: 211, endPoint y: 42, distance: 47.8
click at [211, 42] on div "不分平台 *** 台灣 搜尋 17655b3a-653f-4548-ae19-3e733ed0c18b ini4you 3,370 追蹤者 Babybrand…" at bounding box center [395, 44] width 447 height 22
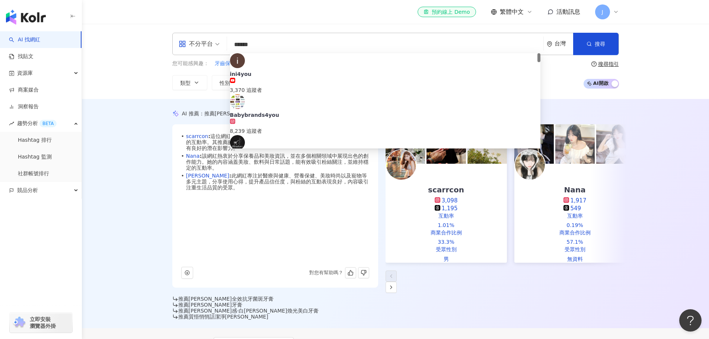
type input "*******"
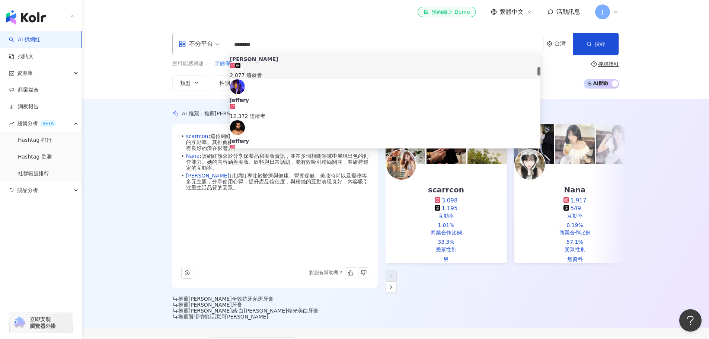
drag, startPoint x: 260, startPoint y: 46, endPoint x: 201, endPoint y: 38, distance: 59.3
click at [201, 38] on div "不分平台 ******* 台灣 搜尋 3d30e023-7b81-403d-9d50-541ed0e3e0bf cec1a8cf-8a55-43ea-823b…" at bounding box center [395, 44] width 447 height 22
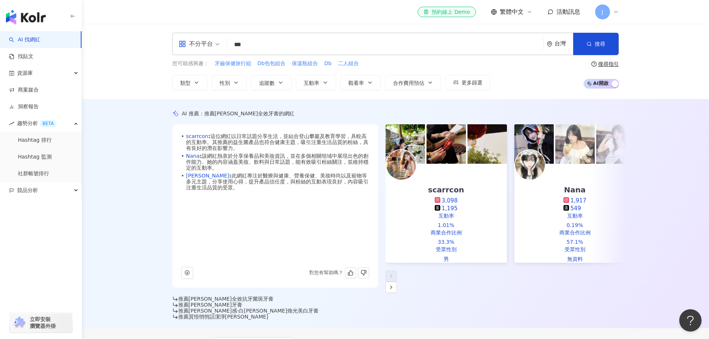
type input "**"
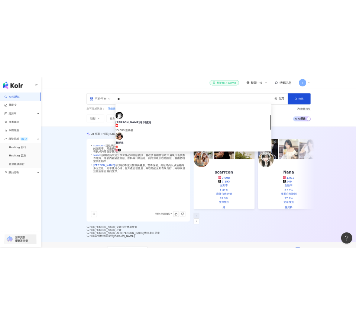
scroll to position [74, 0]
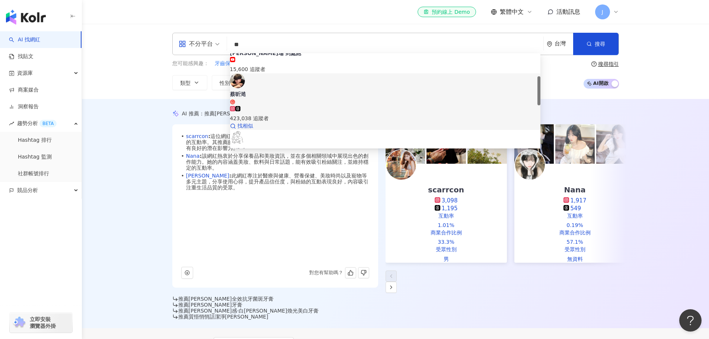
click at [300, 81] on div "蔡昕澔 423,038 追蹤者 找相似" at bounding box center [385, 101] width 310 height 57
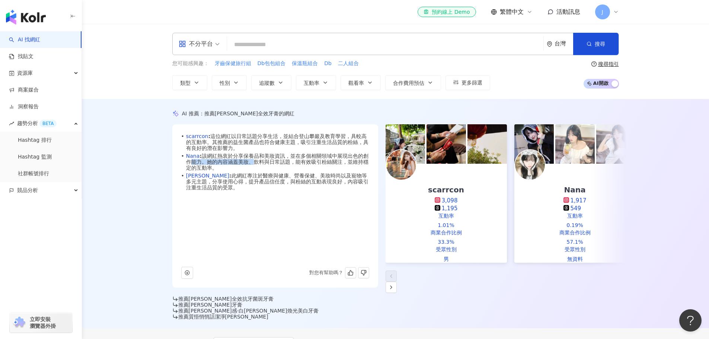
drag, startPoint x: 214, startPoint y: 176, endPoint x: 286, endPoint y: 181, distance: 72.3
click at [286, 171] on span "Nana : 該網紅熱衷於分享保養品和美妝資訊，並在多個相關領域中展現出色的創作能力。她的內容涵蓋美妝、飲料與日常話題，能有效吸引粉絲關注，並維持穩定的互動率。" at bounding box center [277, 162] width 183 height 18
click at [207, 139] on link "scarrcon" at bounding box center [197, 136] width 22 height 6
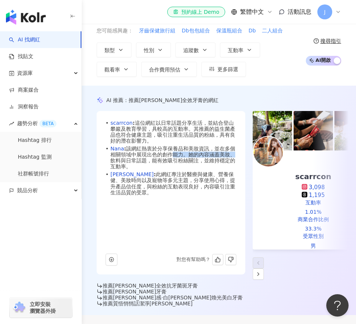
scroll to position [0, 0]
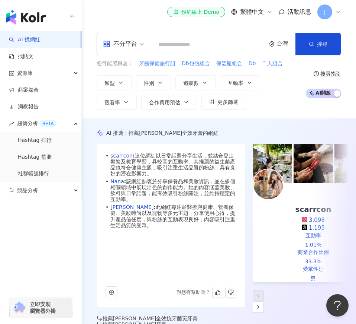
click at [153, 171] on span "scarrcon : 這位網紅以日常話題分享生活，並結合登山攀巖及教育學習，具較高的互動率。其推薦的益生菌產品也符合健康主題，吸引注重生活品質的粉絲，具有良好…" at bounding box center [174, 165] width 126 height 24
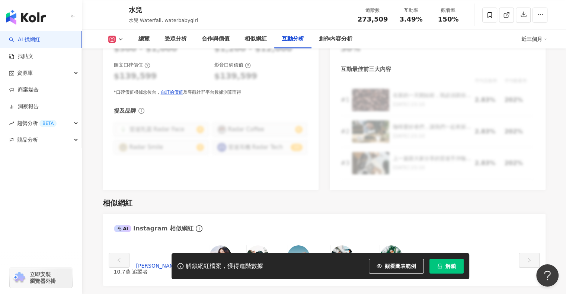
scroll to position [1451, 0]
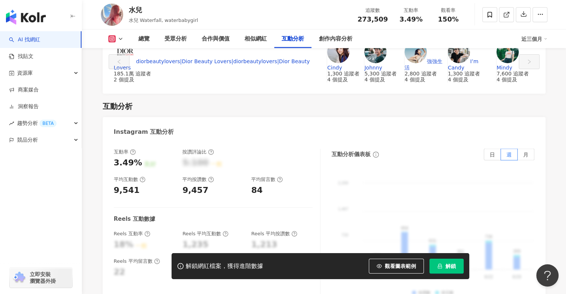
click at [119, 34] on div "總覽 受眾分析 合作與價值 相似網紅 互動分析 創作內容分析 近三個月" at bounding box center [324, 39] width 447 height 19
click at [120, 39] on polyline at bounding box center [120, 38] width 3 height 1
click at [125, 105] on button "Threads" at bounding box center [122, 104] width 34 height 10
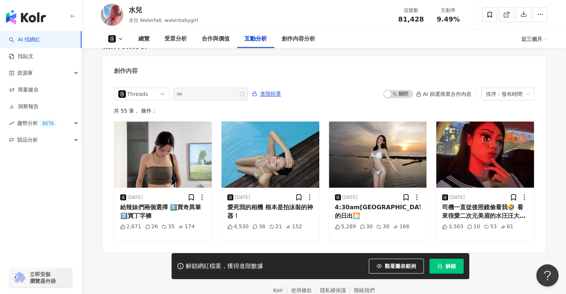
scroll to position [977, 0]
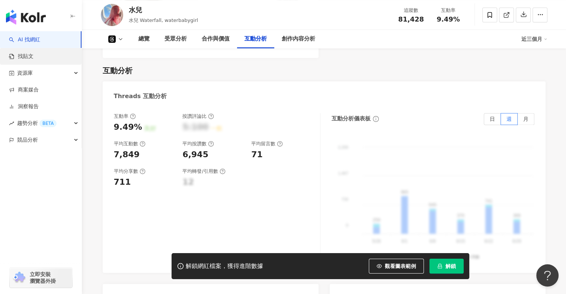
click at [40, 41] on link "AI 找網紅" at bounding box center [24, 39] width 31 height 7
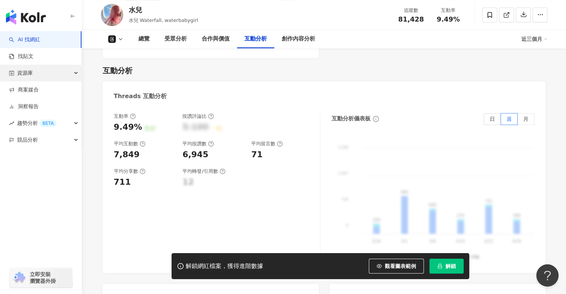
click at [74, 70] on div "資源庫" at bounding box center [40, 73] width 81 height 17
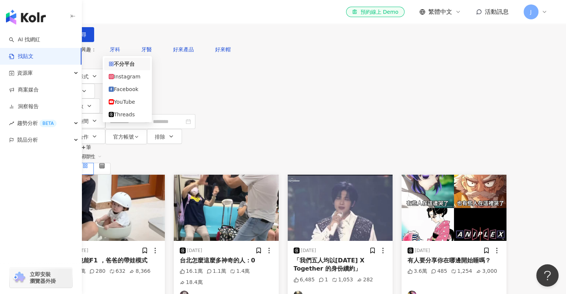
click at [90, 14] on div "不分平台" at bounding box center [77, 8] width 26 height 12
click at [125, 119] on div "Threads" at bounding box center [127, 115] width 37 height 8
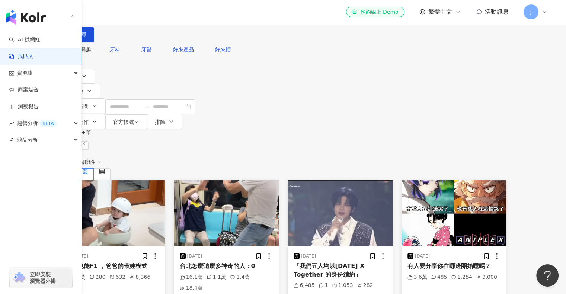
click at [176, 16] on input "search" at bounding box center [142, 8] width 68 height 16
type input "*"
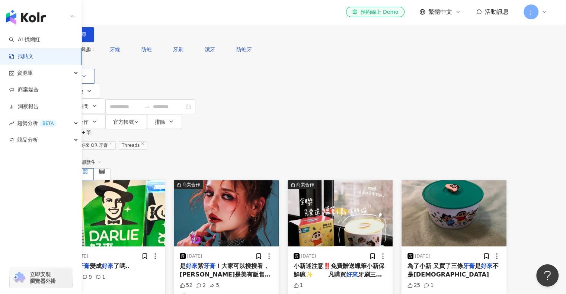
click at [95, 84] on button "類型" at bounding box center [77, 76] width 35 height 15
click at [427, 129] on div "共 1,000+ 筆 條件 ： 關鍵字：好來 OR 牙膏 Threads 重置 排序： 關聯性" at bounding box center [283, 154] width 447 height 51
click at [102, 156] on span "關聯性" at bounding box center [91, 162] width 22 height 12
click at [503, 150] on div "觀看數" at bounding box center [502, 153] width 21 height 8
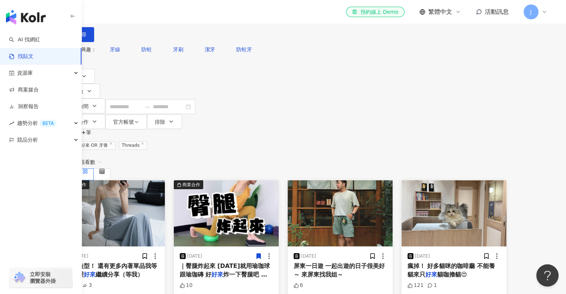
drag, startPoint x: 183, startPoint y: 46, endPoint x: 159, endPoint y: 46, distance: 23.8
click at [159, 16] on input "********" at bounding box center [142, 8] width 68 height 16
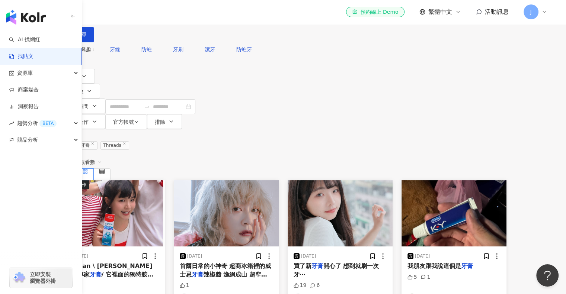
drag, startPoint x: 172, startPoint y: 43, endPoint x: 128, endPoint y: 41, distance: 44.3
click at [128, 41] on div "Threads 牙膏 ** 台灣 搜尋 searchOperator 插入語法 完全符合 "" 聯集 OR 交集 AND 排除 - 群組 {}" at bounding box center [283, 21] width 447 height 42
type input "****"
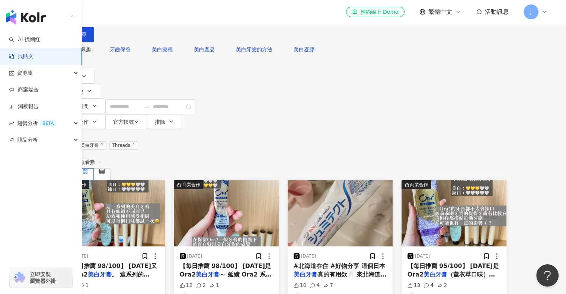
click at [102, 156] on span "觀看數" at bounding box center [91, 162] width 22 height 12
click at [141, 253] on div "2025/8/18" at bounding box center [112, 256] width 93 height 7
click at [127, 263] on span "【每日推薦 98/100】 今天又是Ora2" at bounding box center [112, 270] width 92 height 15
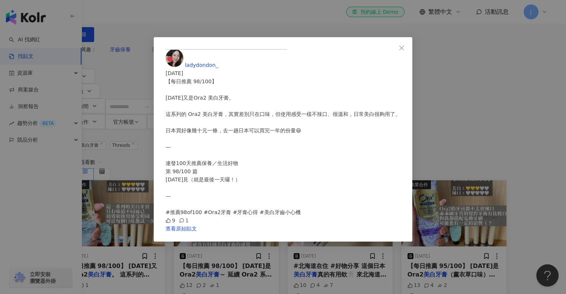
click at [369, 169] on div "【每日推薦 98/100】 今天又是Ora2 美白牙膏。 這系列的 Ora2 美白牙膏，其實差別只在口味，但使用感受一樣不辣口、很溫和，日常美白很夠用了。 日…" at bounding box center [283, 146] width 235 height 139
click at [197, 232] on link "查看原始貼文" at bounding box center [181, 229] width 31 height 6
click at [404, 49] on icon "close" at bounding box center [402, 48] width 6 height 6
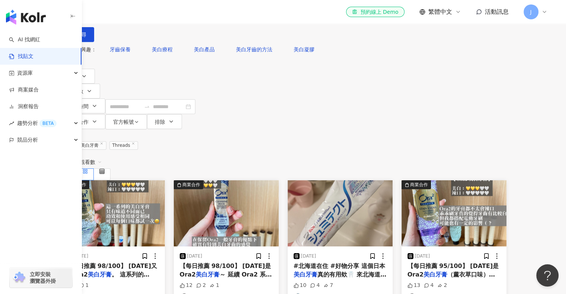
click at [102, 156] on span "觀看數" at bounding box center [91, 162] width 22 height 12
click at [412, 129] on div "共 75 筆 條件 ： 關鍵字：美白牙膏 Threads 重置 排序： 觀看數" at bounding box center [283, 154] width 447 height 51
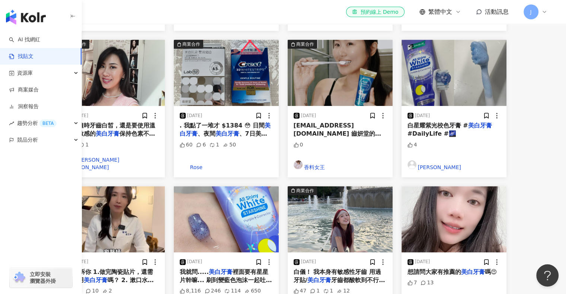
scroll to position [298, 0]
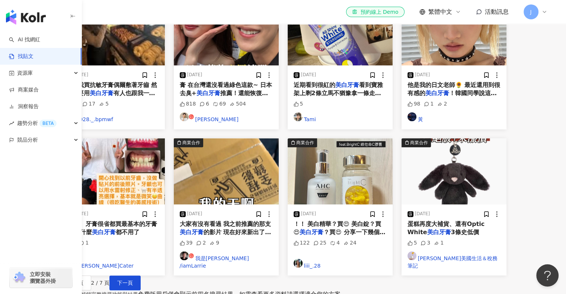
scroll to position [335, 0]
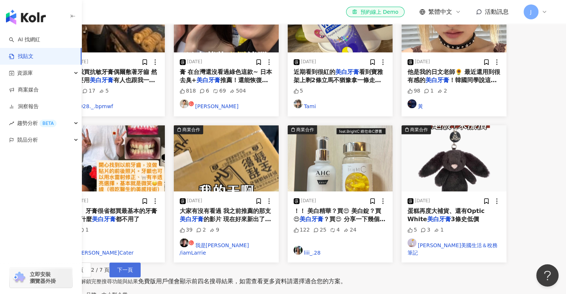
click at [141, 263] on button "下一頁" at bounding box center [124, 270] width 31 height 15
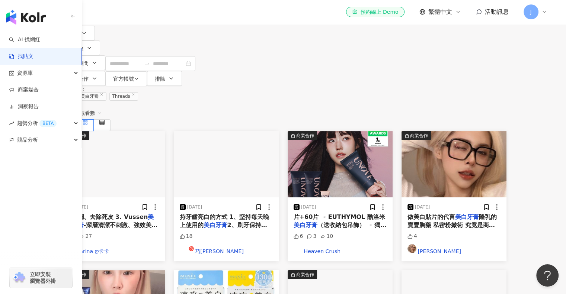
scroll to position [41, 0]
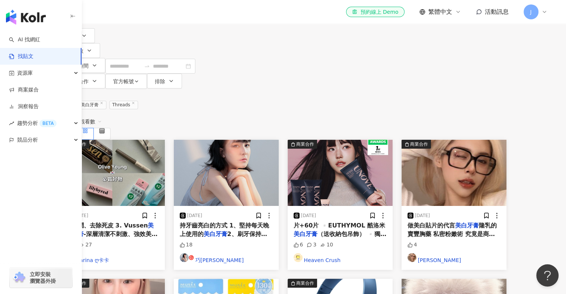
click at [473, 115] on div "排序： 觀看數" at bounding box center [283, 121] width 447 height 13
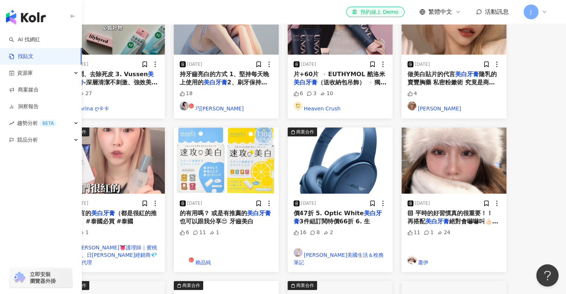
scroll to position [372, 0]
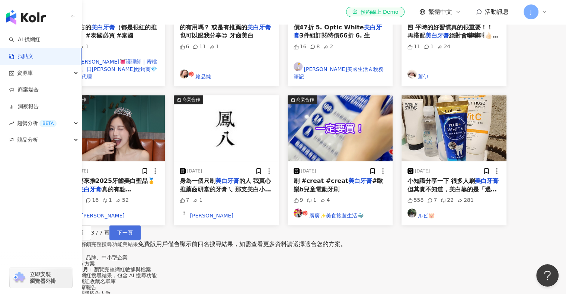
click at [141, 225] on button "下一頁" at bounding box center [124, 232] width 31 height 15
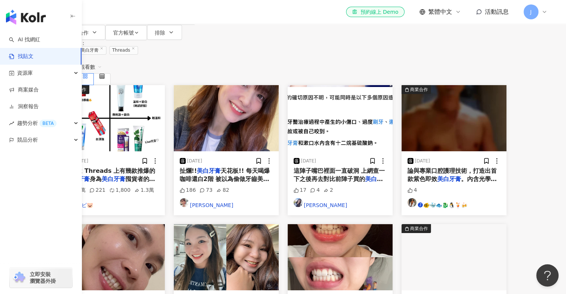
scroll to position [0, 0]
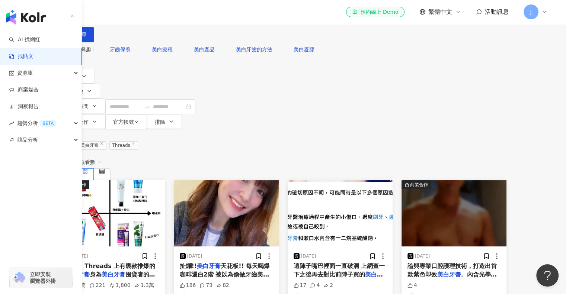
click at [156, 263] on span "! 最近 Threads 上有幾款推爆的" at bounding box center [111, 266] width 90 height 7
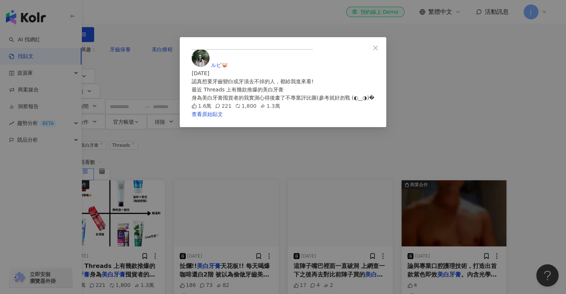
scroll to position [15, 0]
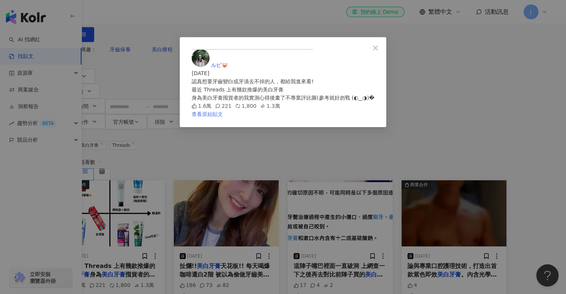
click at [223, 117] on link "查看原始貼文" at bounding box center [207, 114] width 31 height 6
click at [383, 51] on button "Close" at bounding box center [375, 48] width 15 height 15
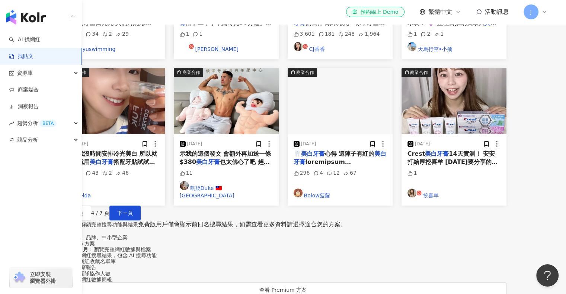
scroll to position [372, 0]
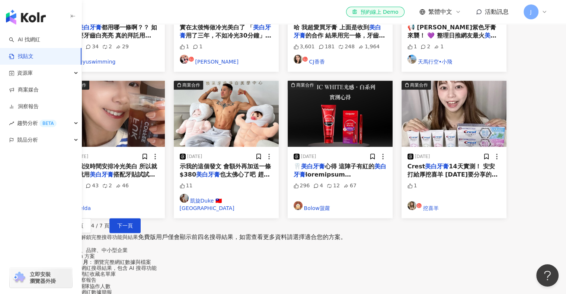
click at [381, 171] on span at bounding box center [340, 262] width 93 height 182
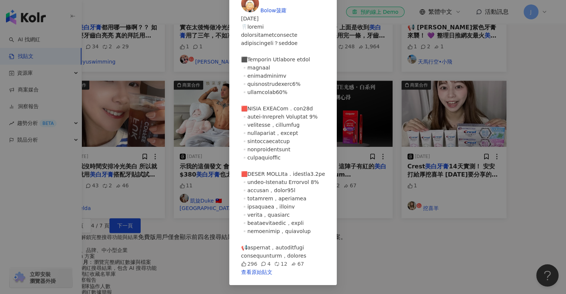
scroll to position [0, 0]
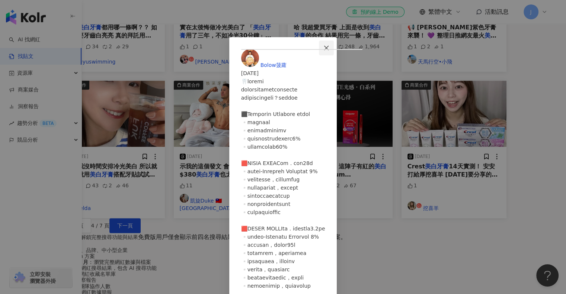
click at [334, 49] on span "Close" at bounding box center [326, 48] width 15 height 6
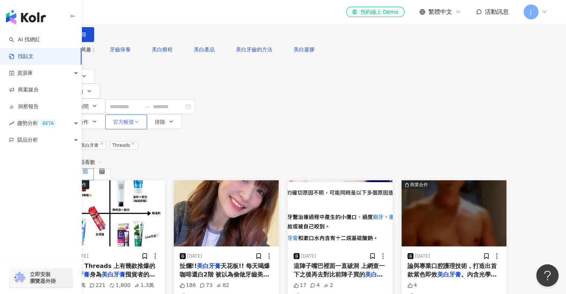
click at [147, 115] on button "官方帳號" at bounding box center [126, 122] width 42 height 15
click at [344, 129] on div "共 75 筆 條件 ： 關鍵字：美白牙膏 Threads 重置 排序： 觀看數" at bounding box center [283, 154] width 447 height 51
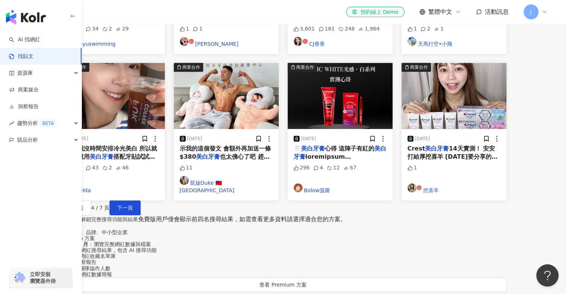
scroll to position [558, 0]
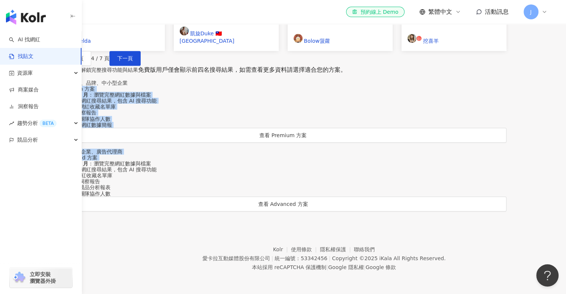
drag, startPoint x: 347, startPoint y: 122, endPoint x: 222, endPoint y: 80, distance: 132.4
click at [222, 80] on div "升級方案解鎖完整搜尋功能與結果 免費版用戶僅會顯示前四名搜尋結果，如需查看更多資料請選擇適合您的方案。 適合電商、品牌、中小型企業 Premium 方案 20…" at bounding box center [283, 139] width 447 height 146
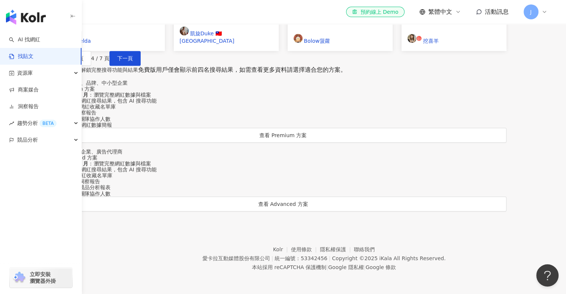
click at [191, 71] on div "升級方案解鎖完整搜尋功能與結果 免費版用戶僅會顯示前四名搜尋結果，如需查看更多資料請選擇適合您的方案。 適合電商、品牌、中小型企業 Premium 方案 20…" at bounding box center [283, 139] width 447 height 146
drag, startPoint x: 381, startPoint y: 169, endPoint x: 366, endPoint y: 198, distance: 32.8
click at [366, 198] on div "升級方案解鎖完整搜尋功能與結果 免費版用戶僅會顯示前四名搜尋結果，如需查看更多資料請選擇適合您的方案。 適合電商、品牌、中小型企業 Premium 方案 20…" at bounding box center [283, 139] width 447 height 146
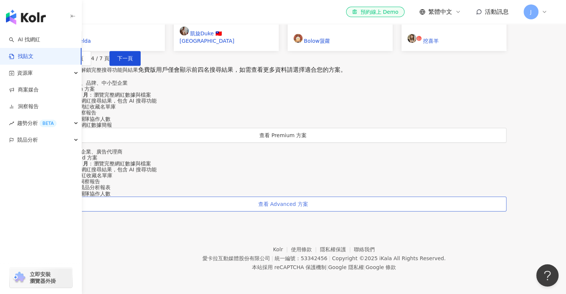
click at [308, 201] on span "查看 Advanced 方案" at bounding box center [283, 204] width 50 height 6
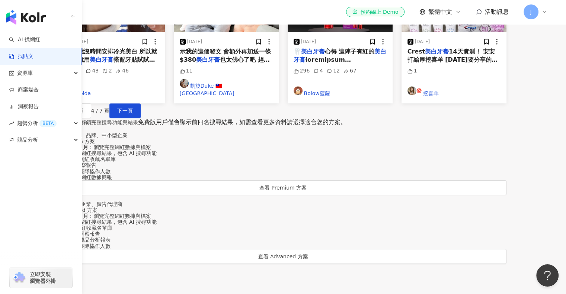
scroll to position [578, 0]
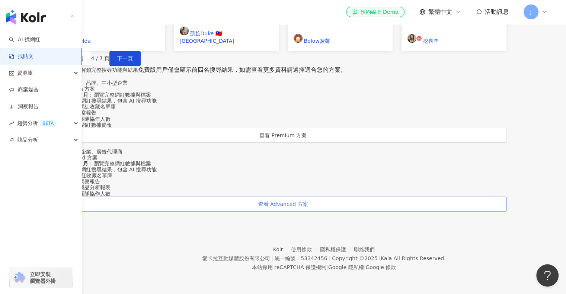
click at [308, 201] on span "查看 Advanced 方案" at bounding box center [283, 204] width 50 height 6
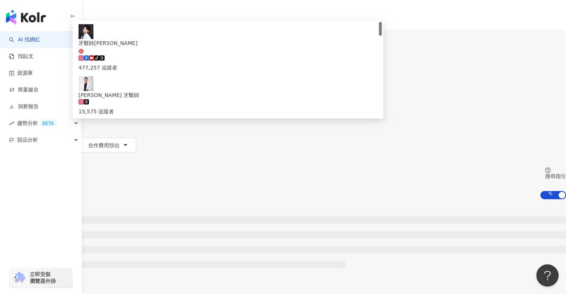
click at [250, 19] on div "el-icon-cs 預約線上 Demo 繁體中文 活動訊息 J" at bounding box center [283, 74] width 566 height 149
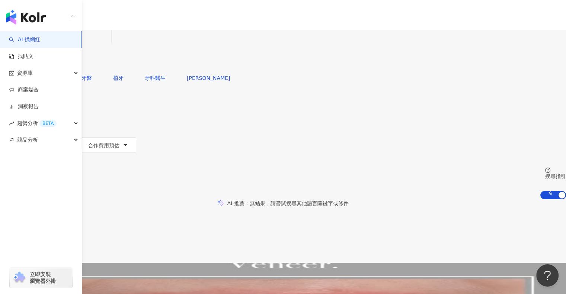
click at [23, 143] on span "互動率" at bounding box center [16, 146] width 16 height 6
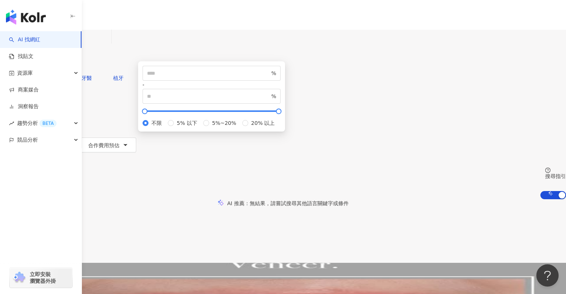
click at [331, 71] on div "您可能感興趣： 牙科 牙醫 植牙 牙科醫生 [PERSON_NAME]" at bounding box center [283, 78] width 566 height 15
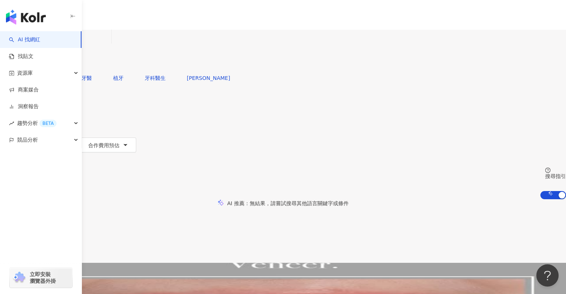
drag, startPoint x: 219, startPoint y: 43, endPoint x: 139, endPoint y: 34, distance: 80.5
click at [139, 34] on div "不分平台 *** 台灣 搜尋 08d0c4f3-36bc-4036-893d-3e3656b3b271 牙醫師炫晨 tiktok-icon 477,257 追…" at bounding box center [283, 50] width 566 height 41
type input "****"
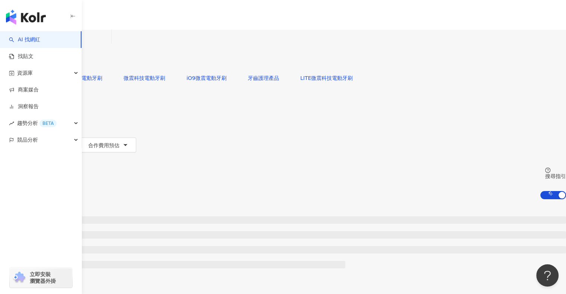
click at [257, 18] on div "el-icon-cs 預約線上 Demo 繁體中文 活動訊息 J" at bounding box center [283, 74] width 566 height 149
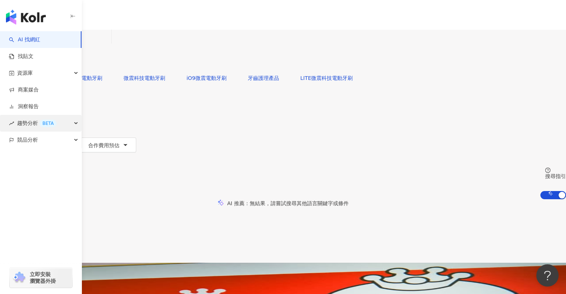
click at [31, 129] on span "趨勢分析 BETA" at bounding box center [36, 123] width 39 height 17
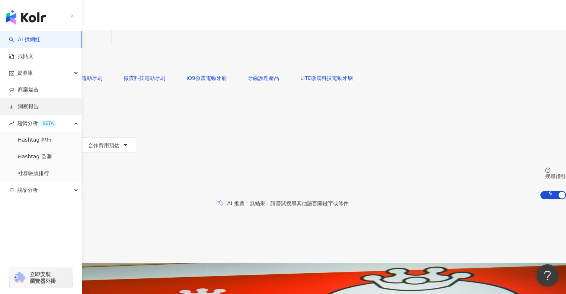
click at [36, 103] on link "洞察報告" at bounding box center [24, 106] width 30 height 7
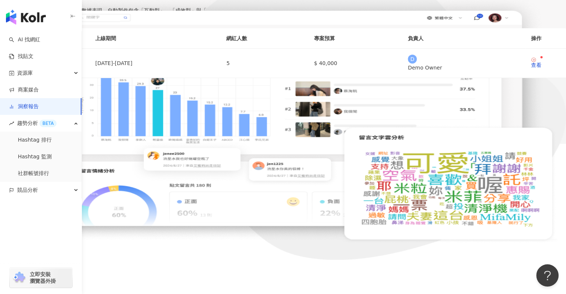
scroll to position [91, 0]
click at [35, 170] on link "社群帳號排行" at bounding box center [33, 173] width 31 height 7
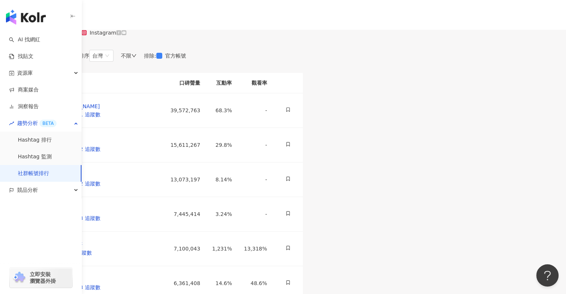
click at [15, 157] on span "J" at bounding box center [7, 164] width 15 height 15
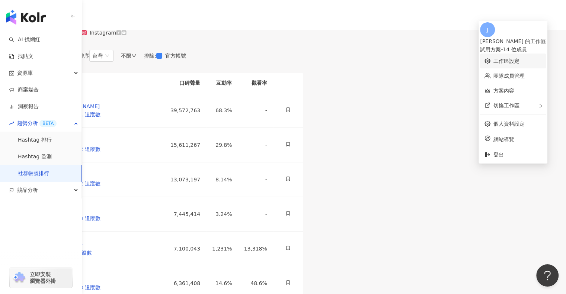
click at [495, 58] on link "工作區設定" at bounding box center [506, 61] width 26 height 6
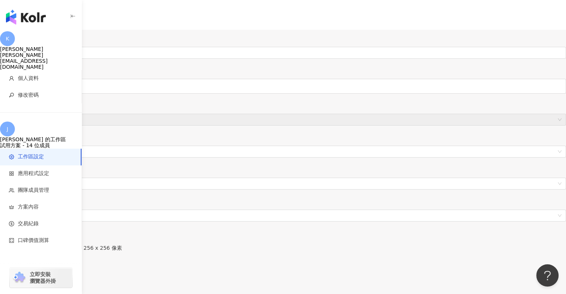
click at [540, 179] on div "J" at bounding box center [283, 194] width 566 height 30
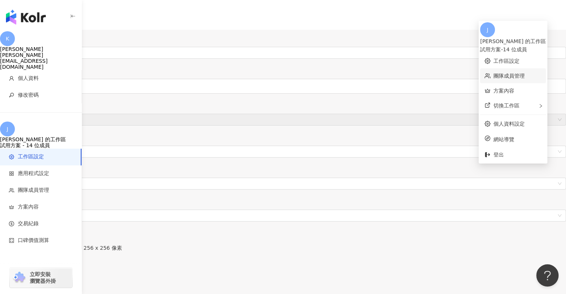
click at [502, 73] on link "團隊成員管理" at bounding box center [508, 76] width 31 height 6
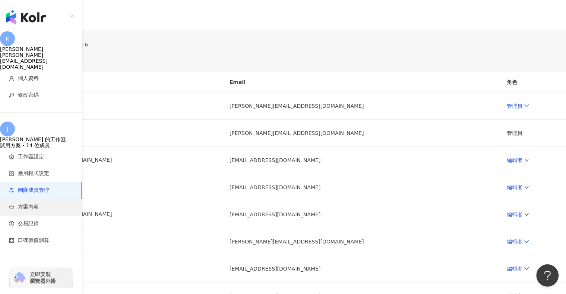
click at [42, 204] on span "方案內容" at bounding box center [42, 207] width 67 height 7
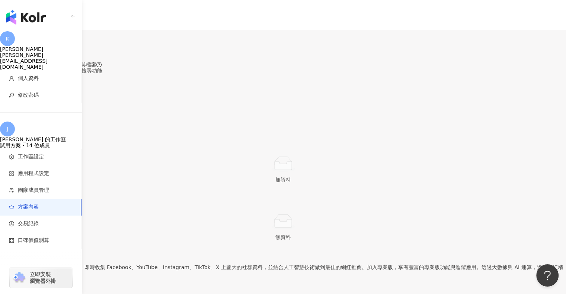
drag, startPoint x: 404, startPoint y: 119, endPoint x: 460, endPoint y: 121, distance: 55.8
click at [460, 121] on div "60 次 剩餘解鎖次數" at bounding box center [283, 116] width 566 height 13
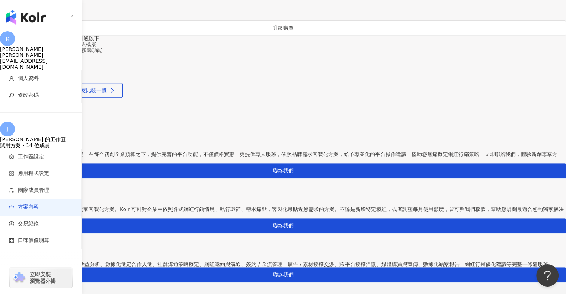
scroll to position [484, 0]
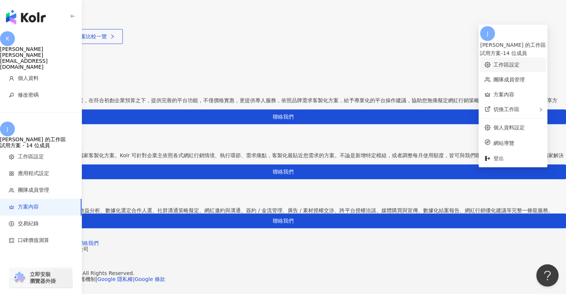
click at [505, 62] on link "工作區設定" at bounding box center [506, 65] width 26 height 6
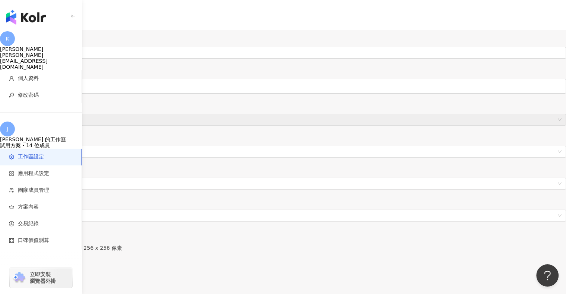
click at [539, 179] on div "J" at bounding box center [283, 194] width 566 height 30
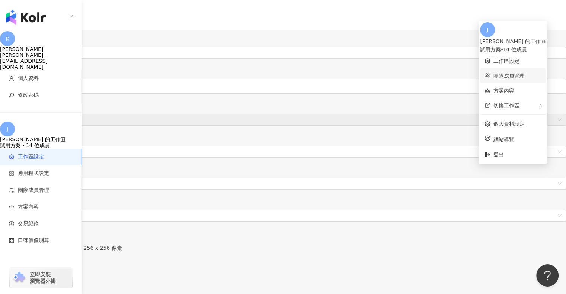
click at [509, 73] on link "團隊成員管理" at bounding box center [508, 76] width 31 height 6
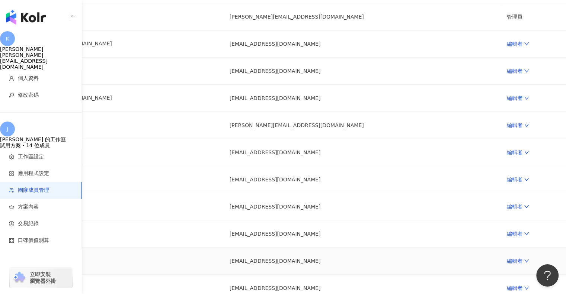
scroll to position [223, 0]
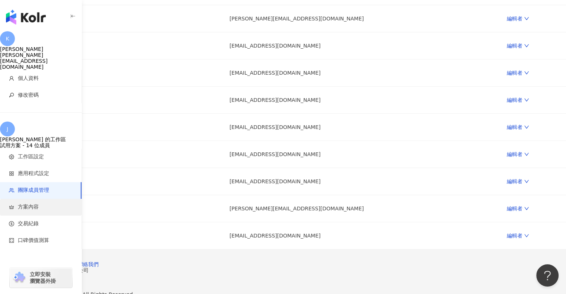
click at [39, 204] on span "方案內容" at bounding box center [42, 207] width 67 height 7
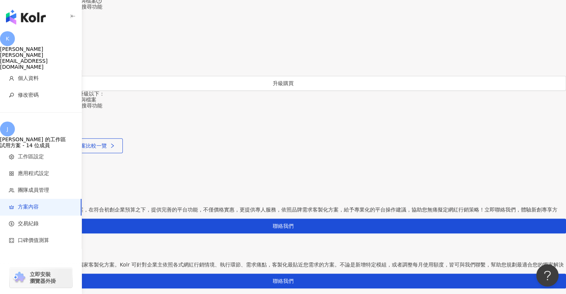
scroll to position [372, 0]
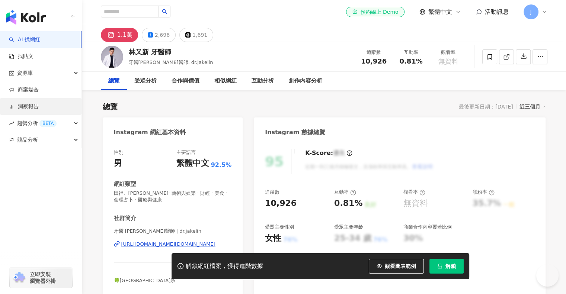
click at [39, 106] on link "洞察報告" at bounding box center [24, 106] width 30 height 7
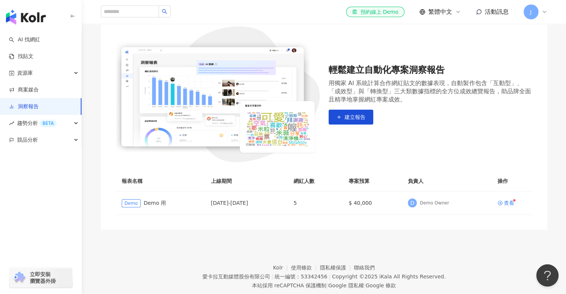
scroll to position [91, 0]
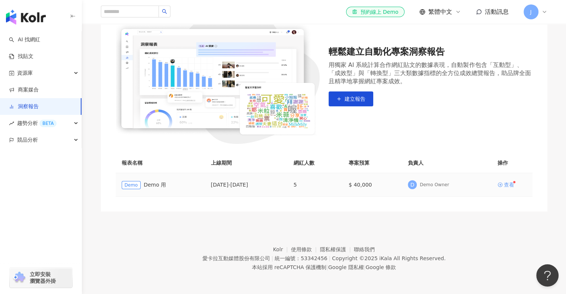
click at [505, 183] on div "查看" at bounding box center [509, 184] width 10 height 5
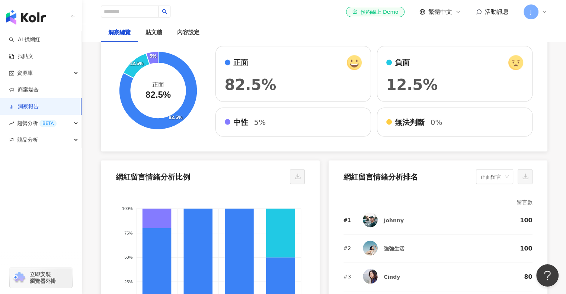
scroll to position [1340, 0]
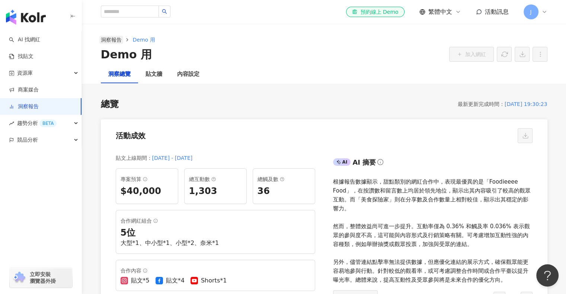
click at [113, 37] on link "洞察報告" at bounding box center [111, 40] width 24 height 8
click at [39, 103] on link "洞察報告" at bounding box center [24, 106] width 30 height 7
click at [39, 108] on link "洞察報告" at bounding box center [24, 106] width 30 height 7
click at [118, 44] on div "洞察報告 Demo 用 Demo 用 加入網紅" at bounding box center [324, 49] width 476 height 27
click at [39, 94] on link "商案媒合" at bounding box center [24, 89] width 30 height 7
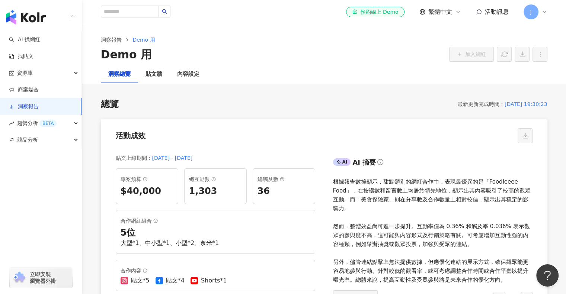
drag, startPoint x: 279, startPoint y: 132, endPoint x: 185, endPoint y: 113, distance: 96.5
click at [280, 132] on div "活動成效" at bounding box center [324, 133] width 447 height 28
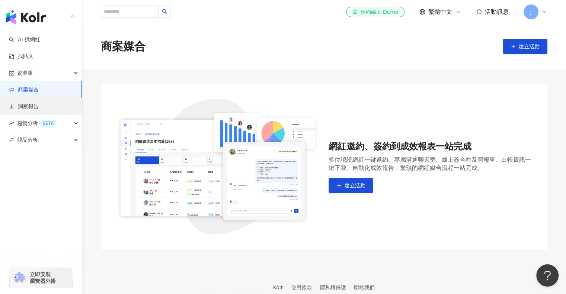
click at [30, 105] on link "洞察報告" at bounding box center [24, 106] width 30 height 7
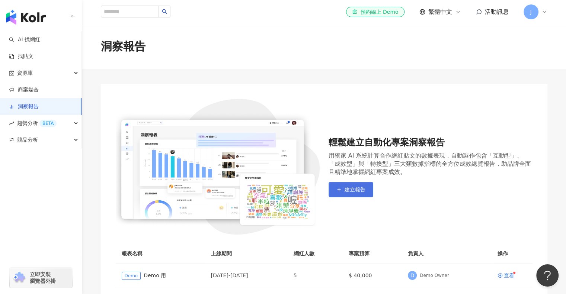
click at [345, 190] on span "建立報告" at bounding box center [355, 190] width 21 height 6
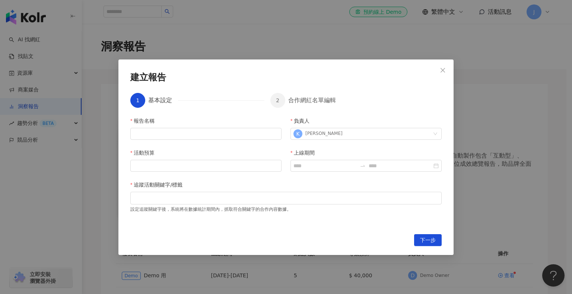
click at [176, 122] on div "報告名稱" at bounding box center [205, 122] width 151 height 11
click at [174, 131] on input "報告名稱" at bounding box center [205, 134] width 151 height 12
type input "*"
type input "*****"
click at [240, 163] on input "活動預算" at bounding box center [206, 165] width 150 height 11
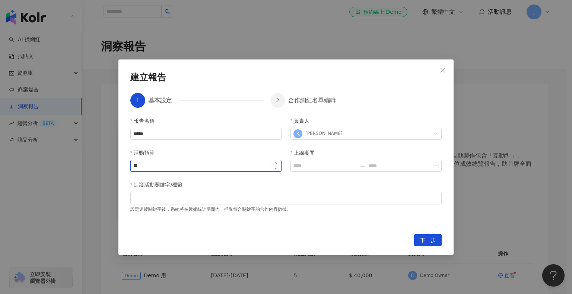
type input "*"
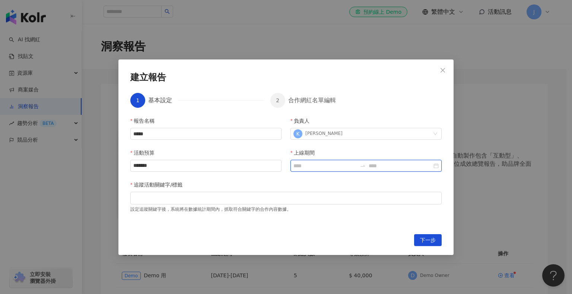
type input "******"
click at [327, 163] on input "上線期間" at bounding box center [324, 166] width 63 height 8
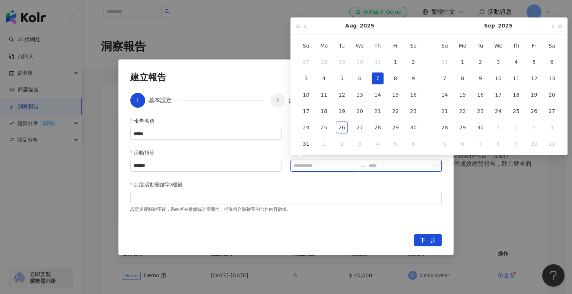
type input "**********"
click at [305, 28] on button "button" at bounding box center [305, 25] width 8 height 17
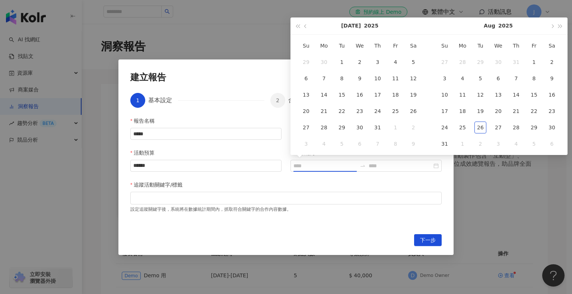
type input "**********"
click at [304, 27] on span "button" at bounding box center [306, 26] width 4 height 4
type input "**********"
click at [302, 63] on div "1" at bounding box center [306, 62] width 12 height 12
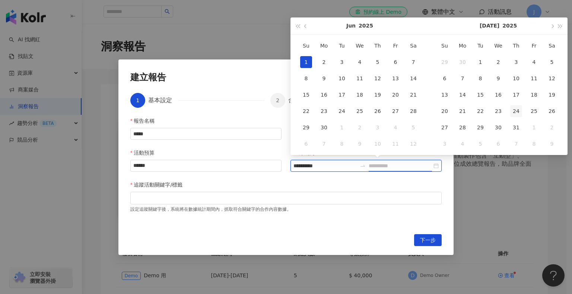
type input "**********"
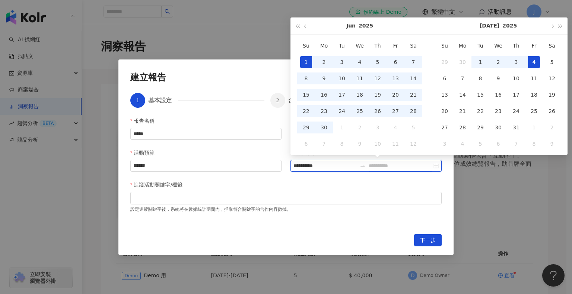
type input "**********"
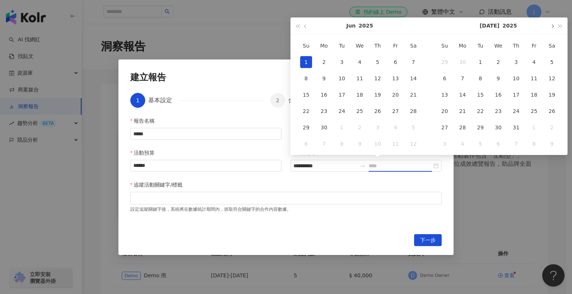
click at [553, 27] on button "button" at bounding box center [551, 25] width 8 height 17
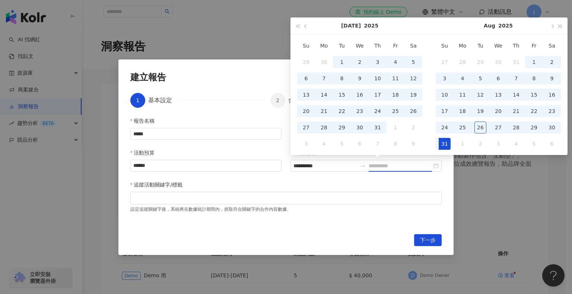
type input "**********"
click at [439, 147] on div "31" at bounding box center [444, 144] width 12 height 12
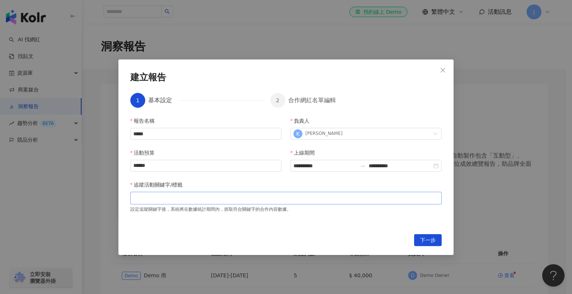
click at [216, 195] on div at bounding box center [286, 198] width 308 height 6
type input "*"
drag, startPoint x: 172, startPoint y: 132, endPoint x: 28, endPoint y: 141, distance: 143.9
click at [28, 141] on div "**********" at bounding box center [286, 147] width 572 height 294
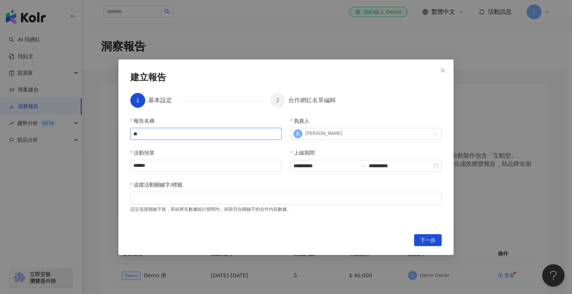
type input "*"
type input "*****"
click at [233, 200] on div at bounding box center [286, 198] width 308 height 6
type input "*****"
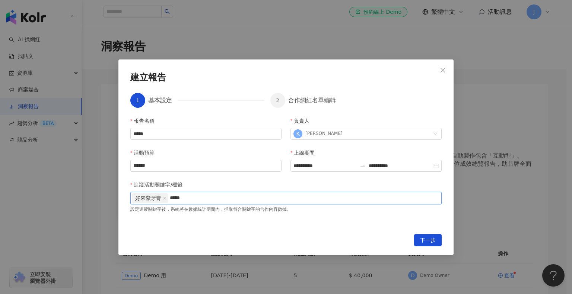
type input "****"
click at [245, 199] on div "好來紫牙膏 紫色牙膏 美白牙膏" at bounding box center [286, 198] width 308 height 11
click at [260, 201] on div "好來紫牙膏 紫色牙膏 美白牙膏" at bounding box center [286, 198] width 308 height 11
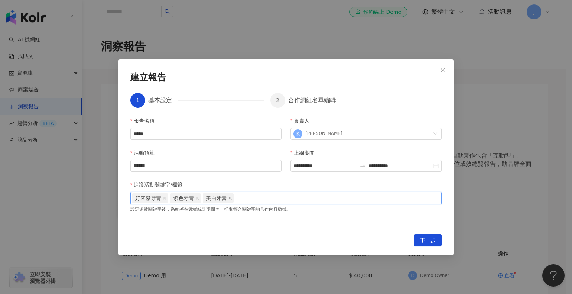
click at [253, 198] on div "好來紫牙膏 紫色牙膏 美白牙膏" at bounding box center [286, 198] width 308 height 11
click at [430, 241] on span "下一步" at bounding box center [428, 241] width 16 height 12
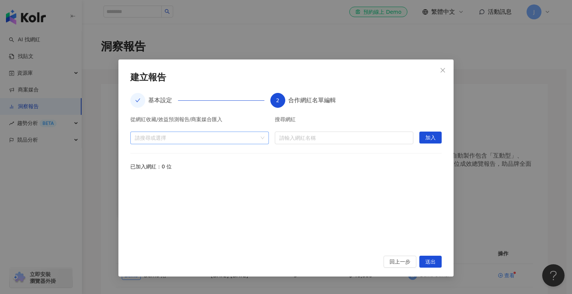
click at [219, 135] on div at bounding box center [196, 138] width 128 height 6
drag, startPoint x: 198, startPoint y: 119, endPoint x: 228, endPoint y: 119, distance: 29.8
click at [228, 119] on div "從網紅收藏/效益預測報告/商案媒合匯入" at bounding box center [199, 121] width 138 height 9
click at [210, 140] on div at bounding box center [196, 138] width 128 height 6
click at [311, 137] on input "search" at bounding box center [343, 138] width 129 height 12
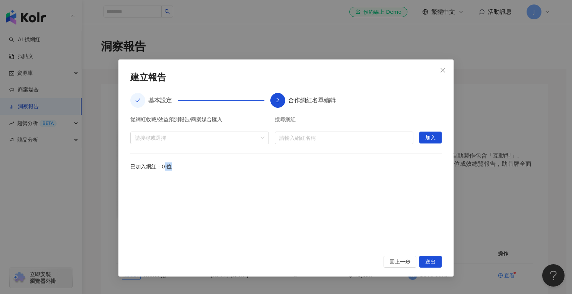
drag, startPoint x: 164, startPoint y: 167, endPoint x: 197, endPoint y: 169, distance: 32.4
click at [197, 169] on div "已加入網紅：0 位" at bounding box center [285, 167] width 311 height 8
drag, startPoint x: 132, startPoint y: 166, endPoint x: 233, endPoint y: 169, distance: 100.1
click at [233, 169] on div "已加入網紅：0 位" at bounding box center [285, 167] width 311 height 8
click at [301, 137] on input "search" at bounding box center [343, 138] width 129 height 12
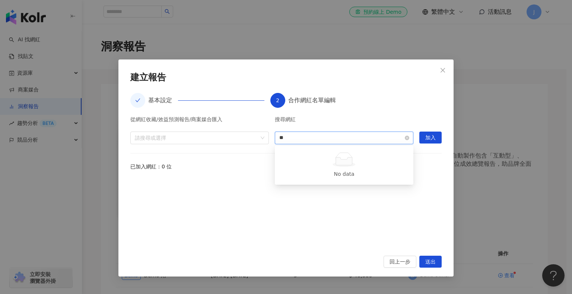
type input "**"
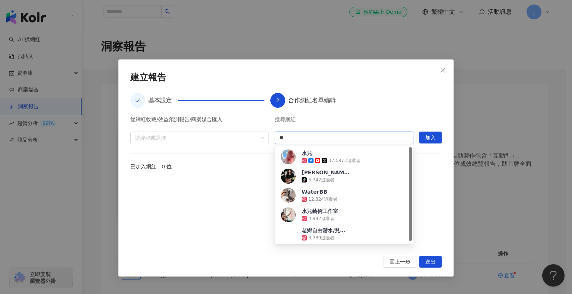
click at [319, 162] on icon at bounding box center [317, 160] width 5 height 5
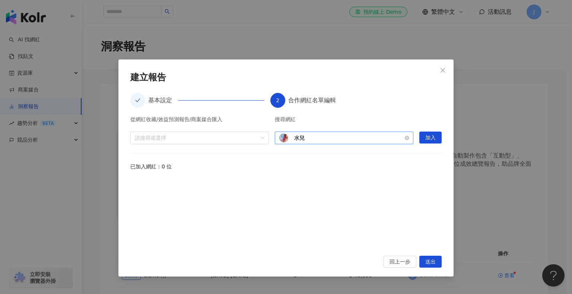
click at [329, 137] on span "水兒" at bounding box center [318, 137] width 48 height 7
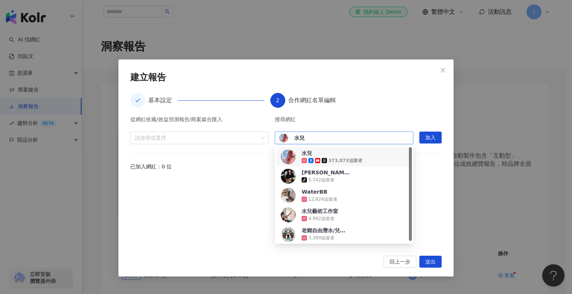
click at [345, 125] on div "搜尋網紅" at bounding box center [344, 121] width 138 height 9
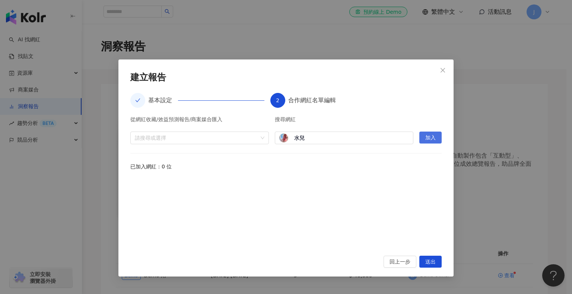
click at [436, 137] on button "加入" at bounding box center [430, 138] width 22 height 12
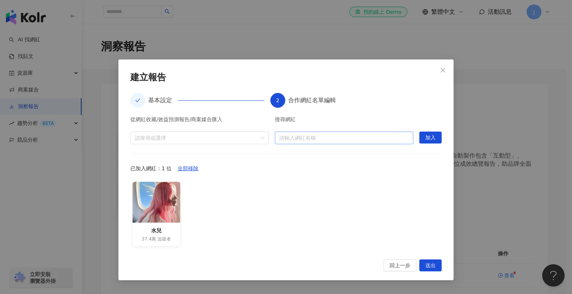
click at [294, 137] on input "search" at bounding box center [343, 138] width 129 height 12
click at [303, 141] on input "search" at bounding box center [343, 138] width 129 height 12
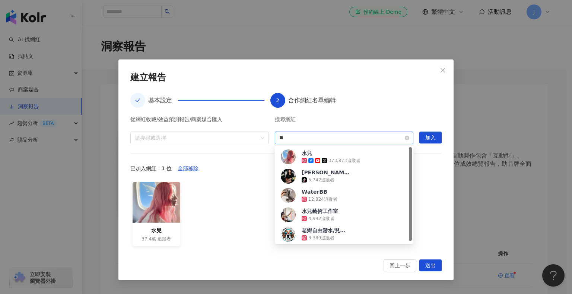
type input "*"
type input "**"
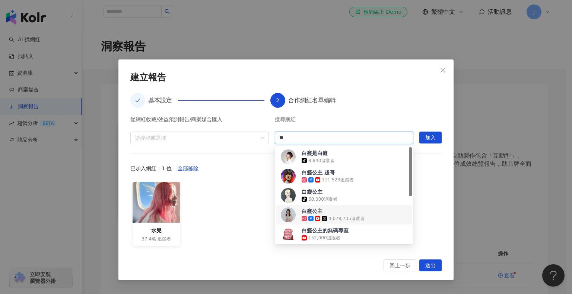
click at [350, 219] on div "4,078,735 追蹤者" at bounding box center [346, 219] width 36 height 6
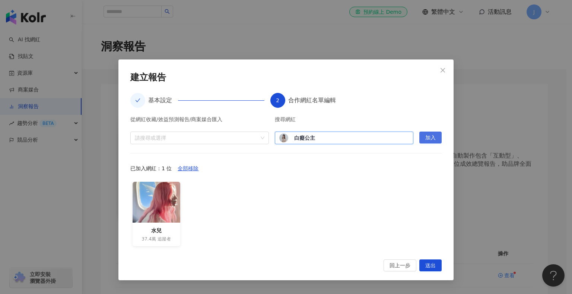
click at [431, 138] on span "加入" at bounding box center [430, 138] width 10 height 12
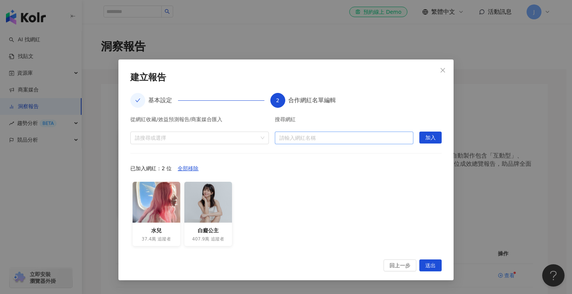
click at [368, 142] on input "search" at bounding box center [343, 138] width 129 height 12
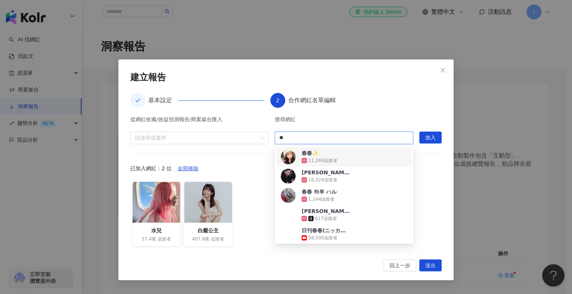
type input "**"
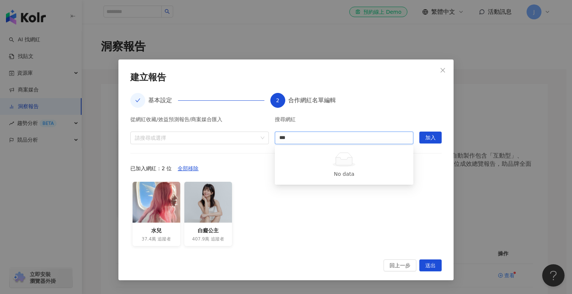
type input "***"
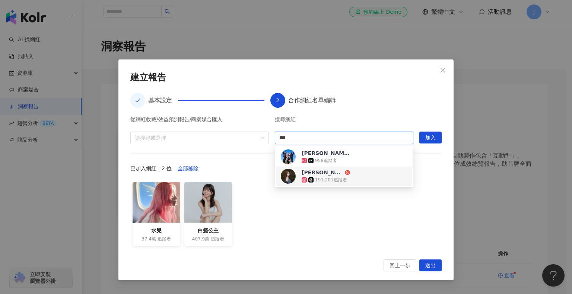
click at [348, 176] on div "191,201 追蹤者" at bounding box center [325, 179] width 48 height 7
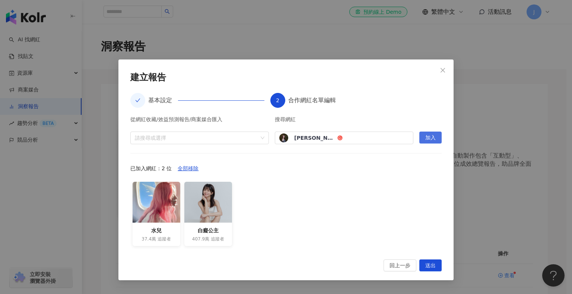
click at [438, 140] on button "加入" at bounding box center [430, 138] width 22 height 12
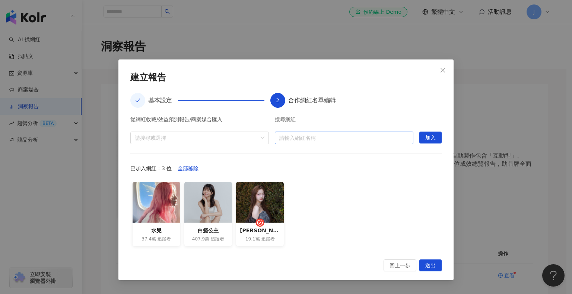
click at [317, 135] on input "search" at bounding box center [343, 138] width 129 height 12
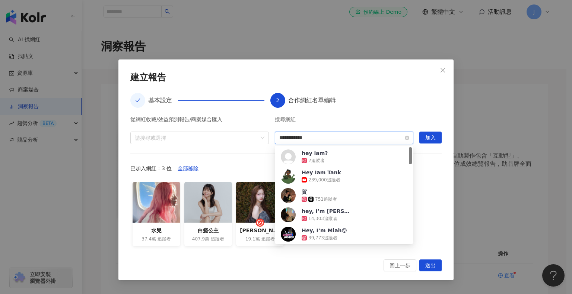
type input "**********"
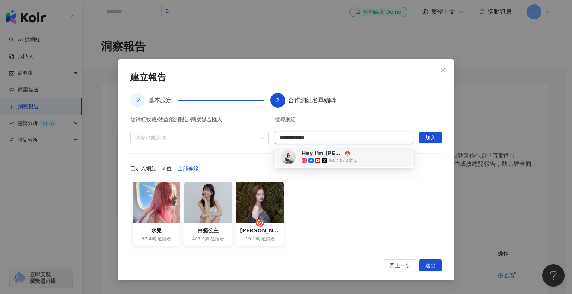
click at [358, 157] on div "Hey i'm Alice 愛麗絲 48,735 追蹤者" at bounding box center [344, 157] width 127 height 15
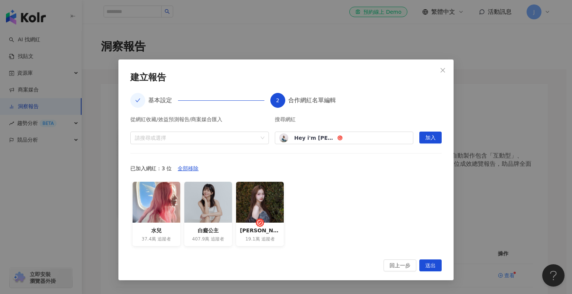
drag, startPoint x: 426, startPoint y: 135, endPoint x: 388, endPoint y: 79, distance: 68.1
click at [426, 135] on span "加入" at bounding box center [430, 138] width 10 height 12
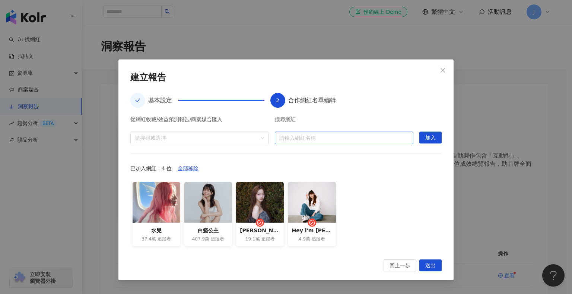
click at [306, 141] on input "search" at bounding box center [343, 138] width 129 height 12
type input "*****"
click at [306, 141] on input "search" at bounding box center [343, 138] width 129 height 12
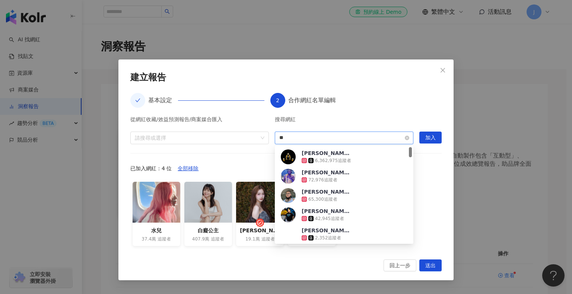
type input "*"
type input "**"
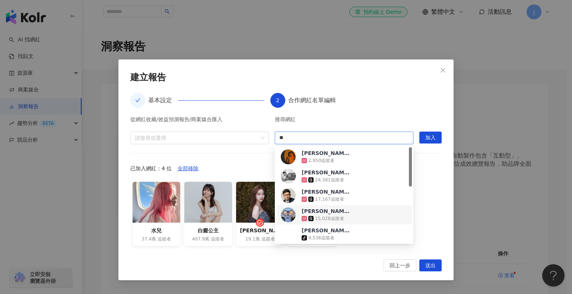
click at [329, 213] on div "Larry賴瑞👻" at bounding box center [325, 211] width 48 height 7
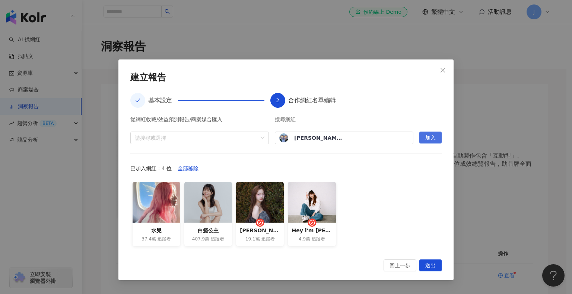
click at [430, 137] on span "加入" at bounding box center [430, 138] width 10 height 12
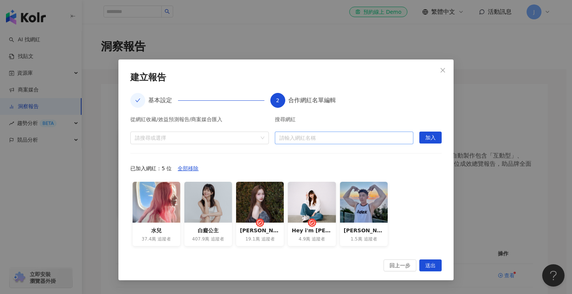
click at [290, 137] on input "search" at bounding box center [343, 138] width 129 height 12
type input "*"
click at [313, 136] on input "search" at bounding box center [343, 138] width 129 height 12
type input "*"
click at [300, 141] on input "search" at bounding box center [343, 138] width 129 height 12
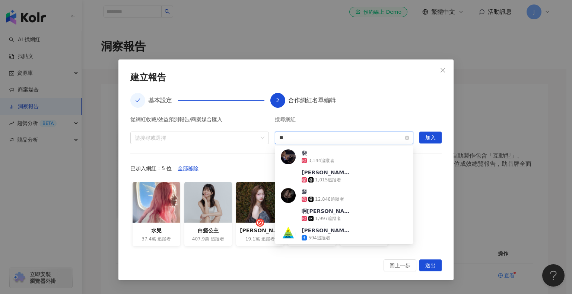
type input "**"
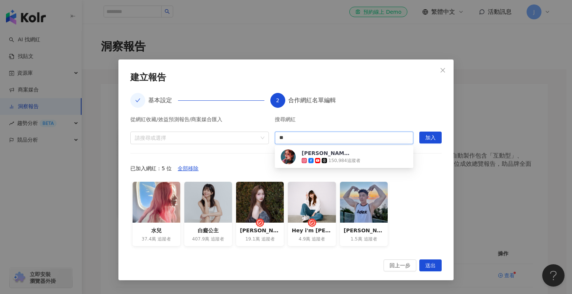
click at [305, 157] on div "150,984 追蹤者" at bounding box center [330, 160] width 59 height 7
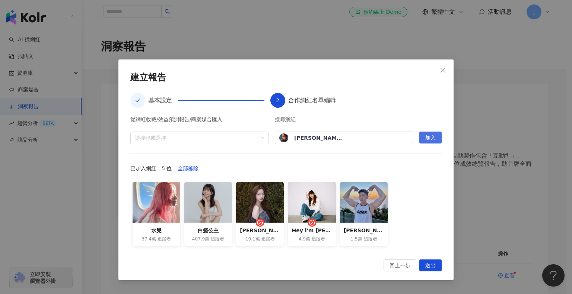
click at [433, 134] on span "加入" at bounding box center [430, 138] width 10 height 12
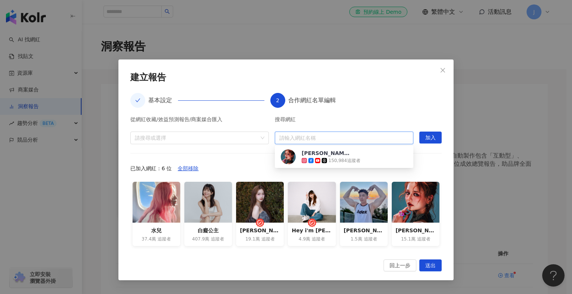
drag, startPoint x: 341, startPoint y: 141, endPoint x: 336, endPoint y: 140, distance: 5.0
click at [337, 140] on input "search" at bounding box center [343, 138] width 129 height 12
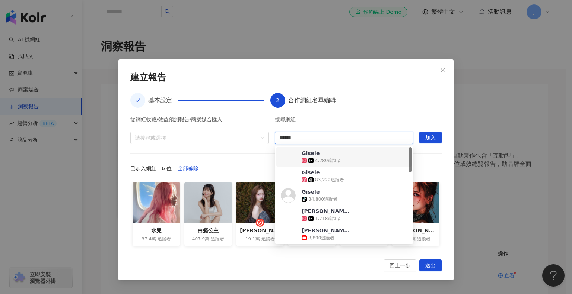
type input "******"
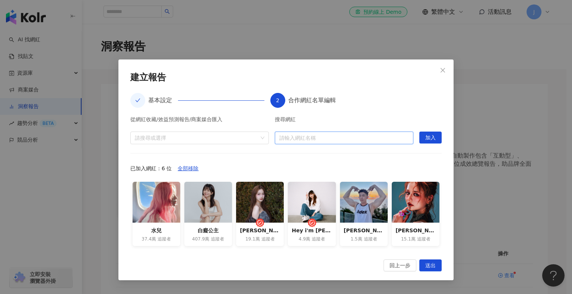
click at [323, 138] on input "search" at bounding box center [343, 138] width 129 height 12
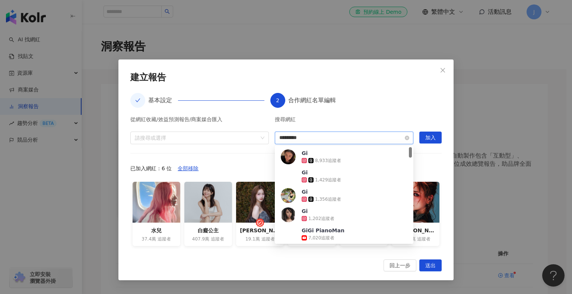
type input "**********"
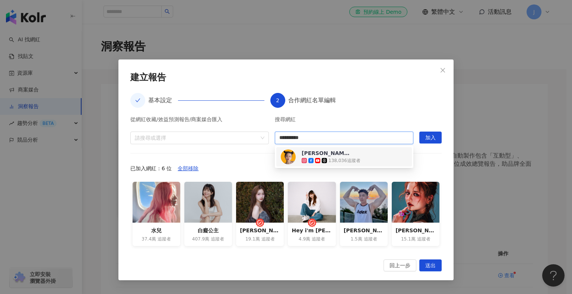
click at [322, 157] on div "138,036 追蹤者" at bounding box center [330, 160] width 59 height 7
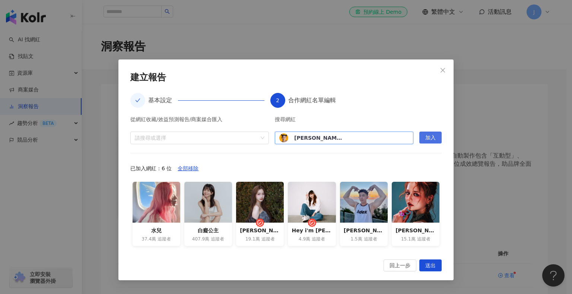
click at [432, 143] on span "加入" at bounding box center [430, 138] width 10 height 12
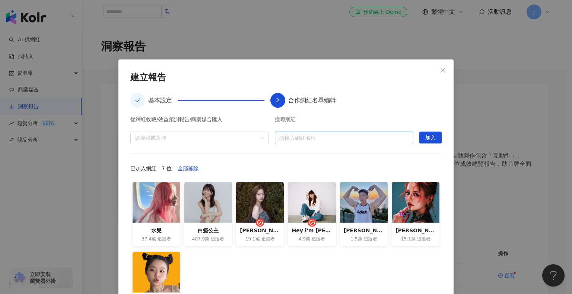
click at [298, 143] on input "search" at bounding box center [343, 138] width 129 height 12
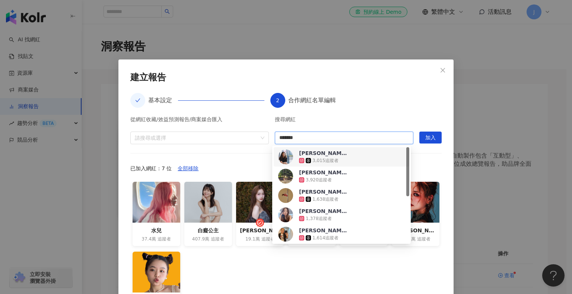
type input "*******"
drag, startPoint x: 294, startPoint y: 140, endPoint x: 284, endPoint y: 134, distance: 11.5
click at [284, 135] on input "search" at bounding box center [343, 138] width 129 height 12
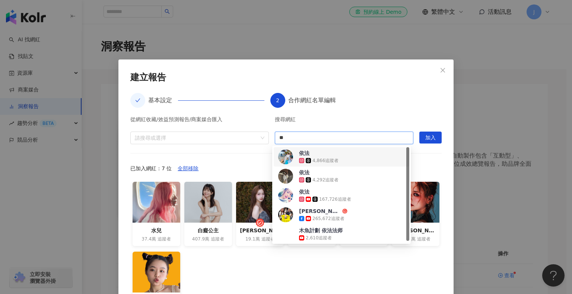
type input "**"
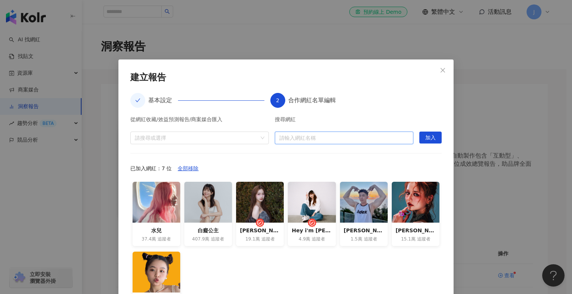
click at [347, 139] on input "search" at bounding box center [343, 138] width 129 height 12
type input "**"
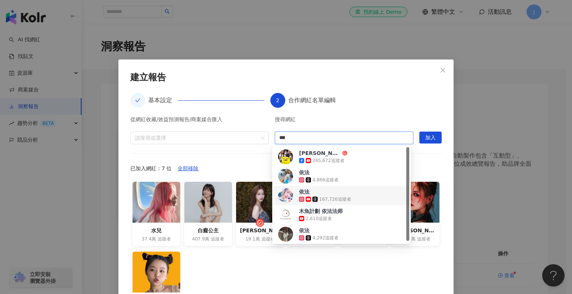
click at [334, 197] on div "167,726 追蹤者" at bounding box center [335, 199] width 32 height 6
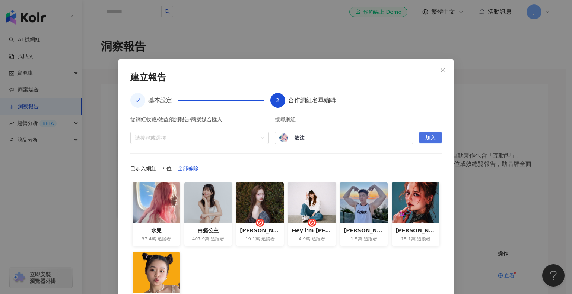
click at [429, 137] on span "加入" at bounding box center [430, 138] width 10 height 12
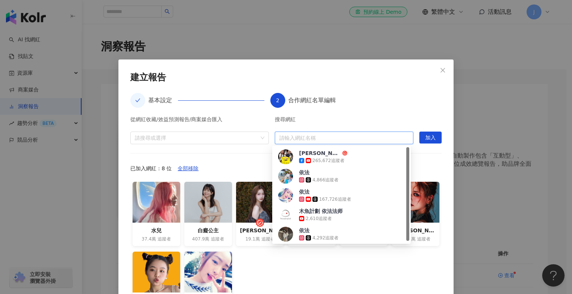
click at [303, 135] on input "search" at bounding box center [343, 138] width 129 height 12
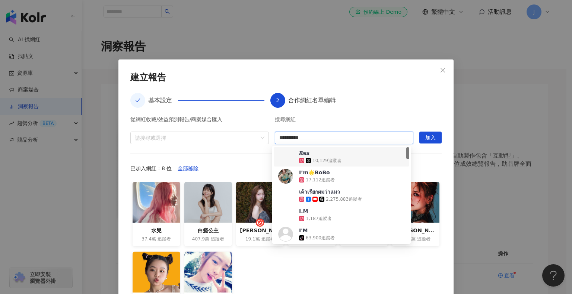
type input "**********"
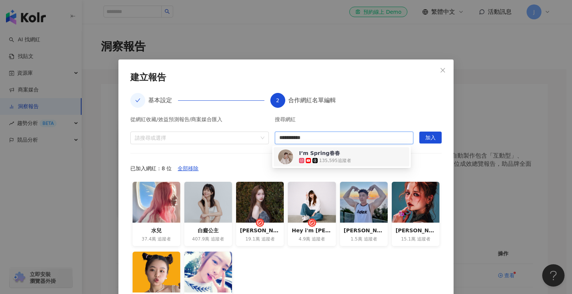
click at [326, 156] on div "I’m Spring春春" at bounding box center [319, 153] width 41 height 7
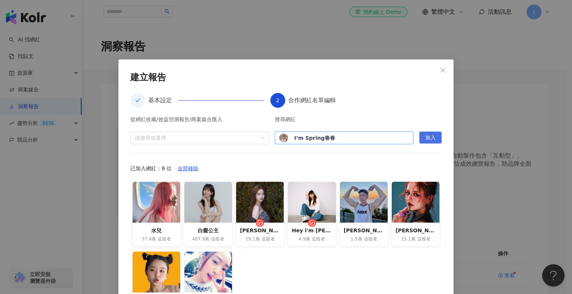
click at [422, 137] on button "加入" at bounding box center [430, 138] width 22 height 12
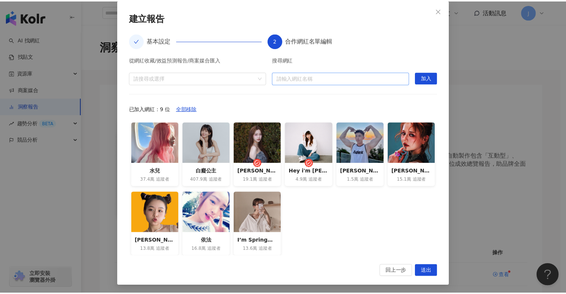
scroll to position [60, 0]
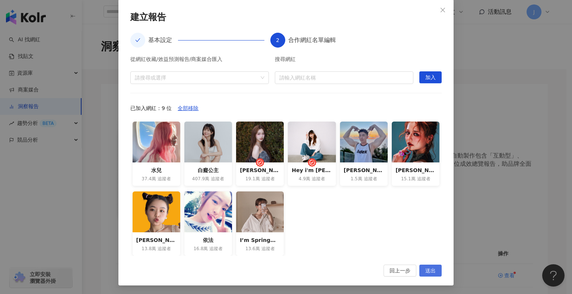
click at [429, 273] on span "送出" at bounding box center [430, 271] width 10 height 12
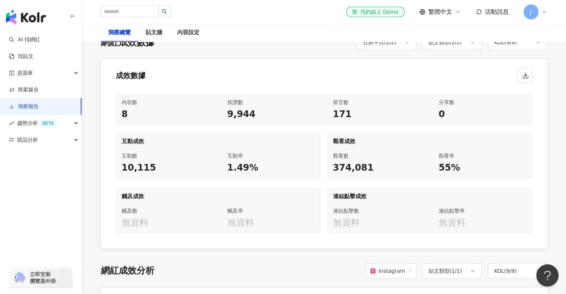
scroll to position [447, 0]
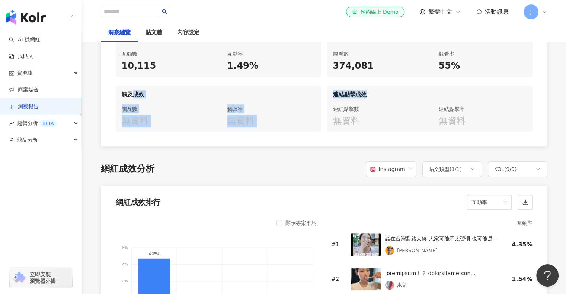
drag, startPoint x: 131, startPoint y: 90, endPoint x: 388, endPoint y: 92, distance: 257.9
click at [388, 92] on div "互動成效 互動數 10,115 互動率 1.49% 觀看成效 觀看數 374,081 觀看率 55% 觸及成效 觸及數 無資料 觸及率 無資料 連結點擊成效 …" at bounding box center [324, 81] width 417 height 101
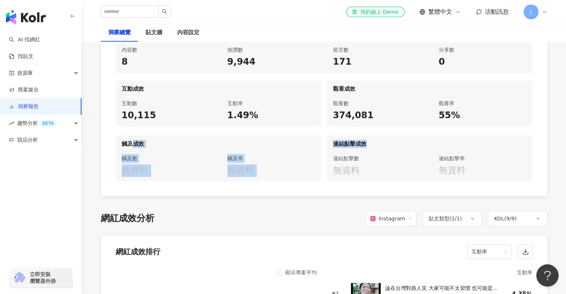
scroll to position [372, 0]
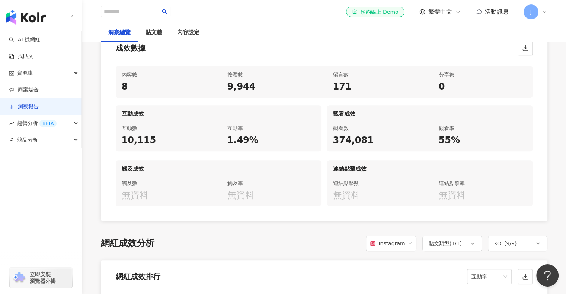
click at [393, 62] on div "內容數 8 按讚數 9,944 留言數 171 分享數 0 互動成效 互動數 10,115 互動率 1.49% 觀看成效 觀看數 374,081 觀看率 55…" at bounding box center [324, 140] width 447 height 161
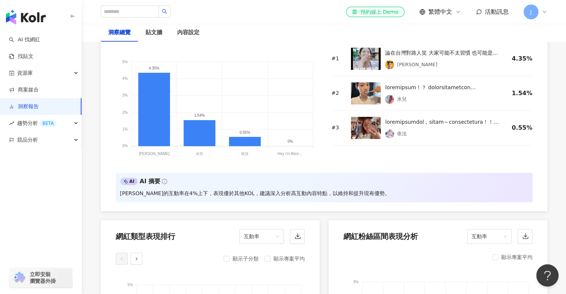
scroll to position [409, 0]
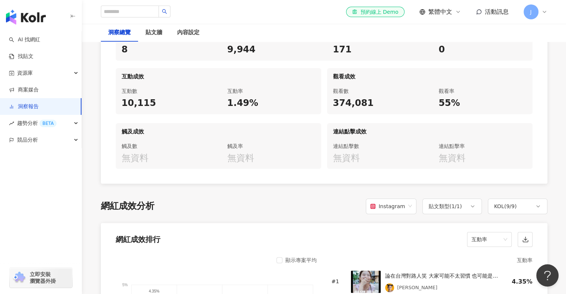
click at [39, 107] on link "洞察報告" at bounding box center [24, 106] width 30 height 7
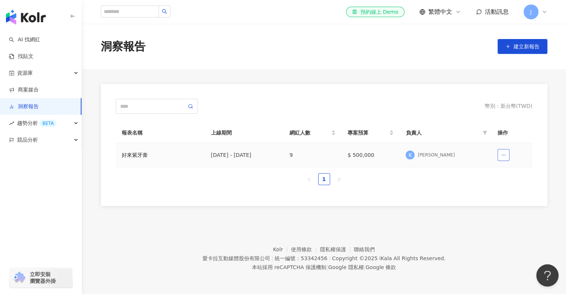
click at [504, 154] on icon "button" at bounding box center [503, 155] width 5 height 5
click at [134, 155] on div "好來紫牙膏" at bounding box center [160, 155] width 77 height 8
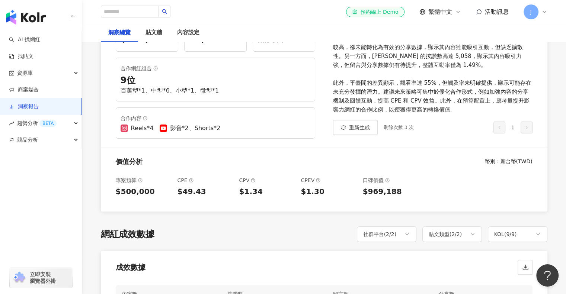
scroll to position [149, 0]
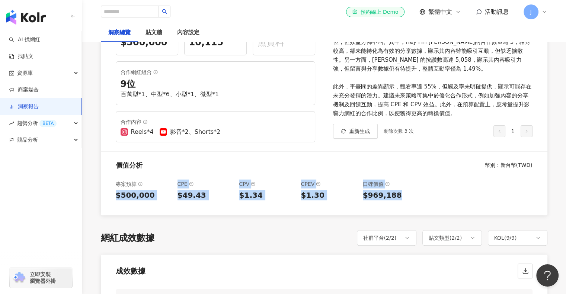
drag, startPoint x: 116, startPoint y: 192, endPoint x: 404, endPoint y: 199, distance: 287.7
click at [404, 199] on div "專案預算 $500,000 CPE $49.43 CPV $1.34 CPEV $1.30 口碑價值 $969,188" at bounding box center [324, 195] width 447 height 42
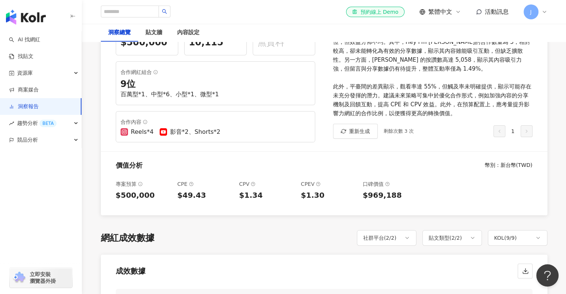
click at [276, 230] on div "網紅成效數據 社群平台 ( 2 / 2 ) 貼文類型 ( 2 / 2 ) KOL ( 9 / 9 )" at bounding box center [324, 238] width 447 height 16
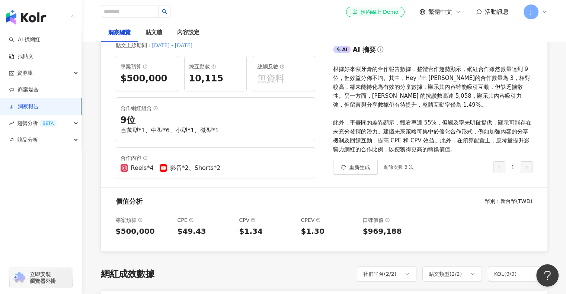
scroll to position [74, 0]
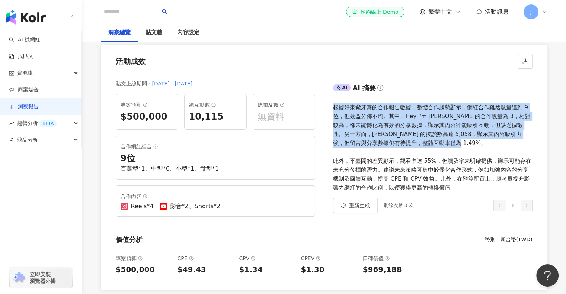
drag, startPoint x: 334, startPoint y: 108, endPoint x: 451, endPoint y: 141, distance: 121.7
click at [451, 141] on div "根據好來紫牙膏的合作報告數據，整體合作趨勢顯示，網紅合作雖然數量達到 9 位，但效益分佈不均。其中，Hey i'm Alice 愛麗絲的合作數量為 3，相對較…" at bounding box center [432, 147] width 199 height 89
click at [456, 139] on div "根據好來紫牙膏的合作報告數據，整體合作趨勢顯示，網紅合作雖然數量達到 9 位，但效益分佈不均。其中，Hey i'm Alice 愛麗絲的合作數量為 3，相對較…" at bounding box center [432, 147] width 199 height 89
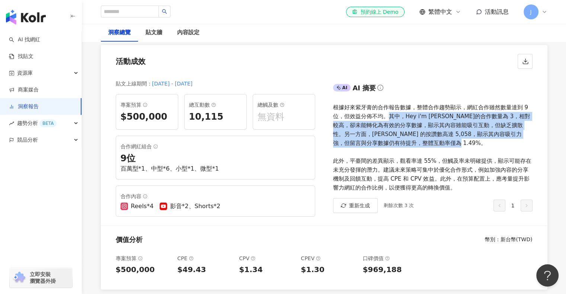
drag, startPoint x: 386, startPoint y: 113, endPoint x: 425, endPoint y: 143, distance: 49.1
click at [428, 143] on div "根據好來紫牙膏的合作報告數據，整體合作趨勢顯示，網紅合作雖然數量達到 9 位，但效益分佈不均。其中，Hey i'm Alice 愛麗絲的合作數量為 3，相對較…" at bounding box center [432, 147] width 199 height 89
click at [412, 143] on div "根據好來紫牙膏的合作報告數據，整體合作趨勢顯示，網紅合作雖然數量達到 9 位，但效益分佈不均。其中，Hey i'm Alice 愛麗絲的合作數量為 3，相對較…" at bounding box center [432, 147] width 199 height 89
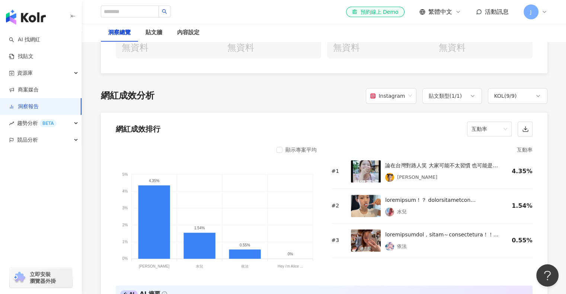
scroll to position [595, 0]
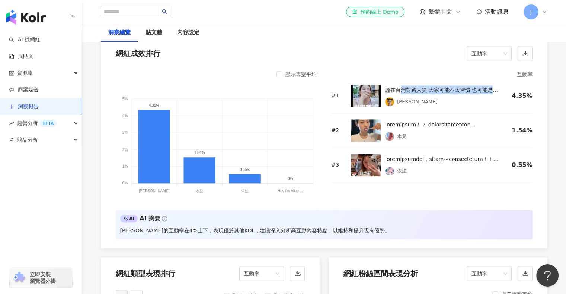
drag, startPoint x: 399, startPoint y: 88, endPoint x: 496, endPoint y: 92, distance: 96.5
click at [496, 92] on div "論在台灣對路人笑 大家可能不太習慣 也可能是我太怪  為了要對路人笑我還特別急救我的牙齒 真的覺得好來很聰明欸 用光學校色原理，紫色+黃色=白色 我們都會用紫…" at bounding box center [442, 90] width 115 height 9
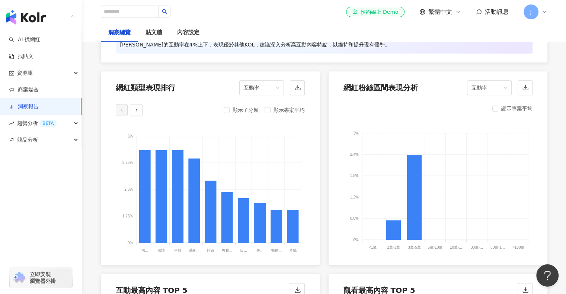
scroll to position [930, 0]
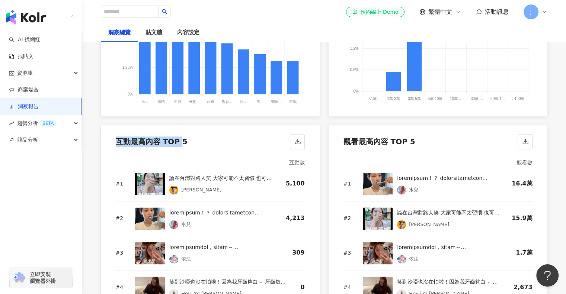
drag, startPoint x: 114, startPoint y: 140, endPoint x: 179, endPoint y: 145, distance: 65.0
click at [179, 145] on div "互動最高內容 TOP 5" at bounding box center [210, 139] width 219 height 28
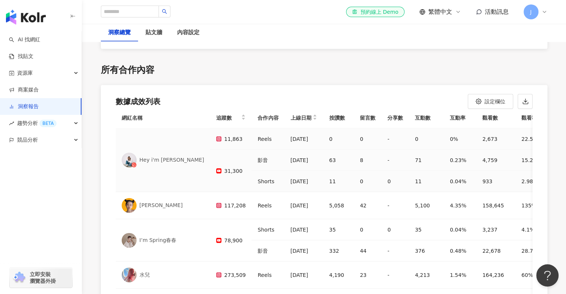
scroll to position [11, 0]
click at [31, 123] on span "趨勢分析 BETA" at bounding box center [36, 123] width 39 height 17
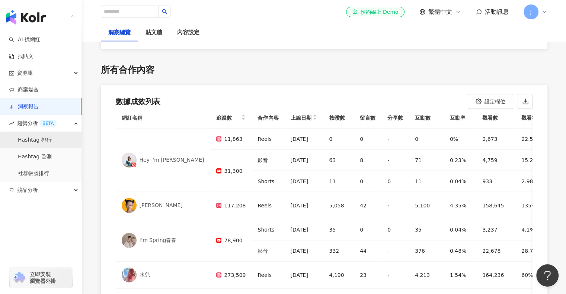
click at [35, 142] on link "Hashtag 排行" at bounding box center [35, 140] width 34 height 7
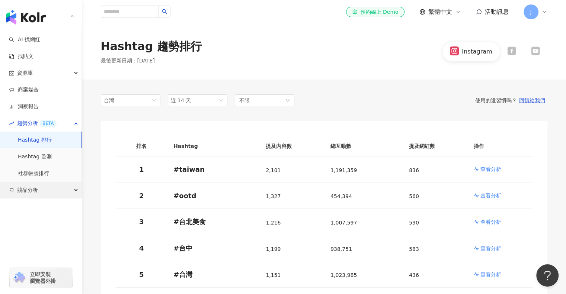
click at [32, 187] on span "競品分析" at bounding box center [27, 190] width 21 height 17
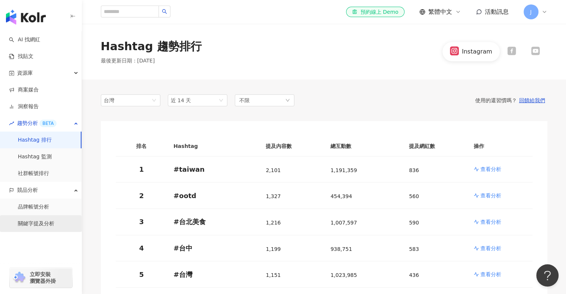
click at [48, 223] on link "關鍵字提及分析" at bounding box center [36, 223] width 36 height 7
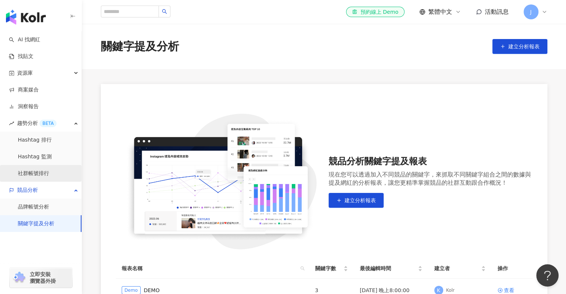
click at [42, 170] on link "社群帳號排行" at bounding box center [33, 173] width 31 height 7
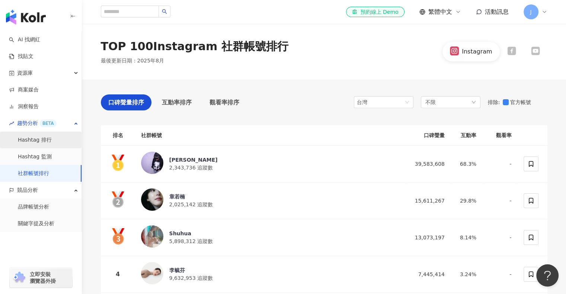
click at [33, 144] on link "Hashtag 排行" at bounding box center [35, 140] width 34 height 7
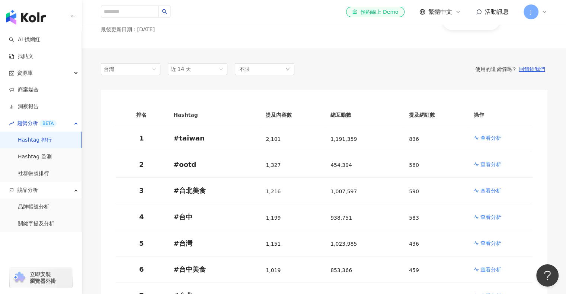
scroll to position [149, 0]
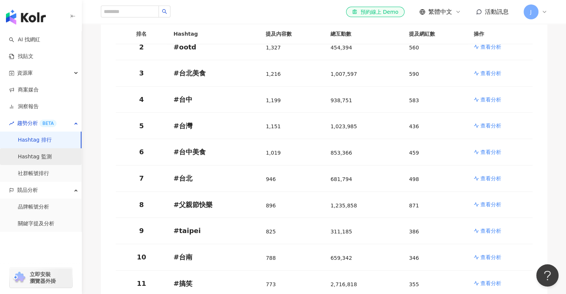
click at [34, 161] on link "Hashtag 監測" at bounding box center [35, 156] width 34 height 7
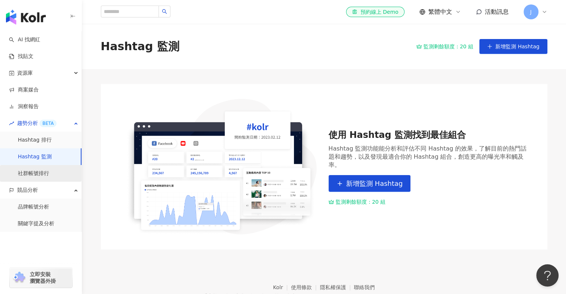
click at [37, 176] on link "社群帳號排行" at bounding box center [33, 173] width 31 height 7
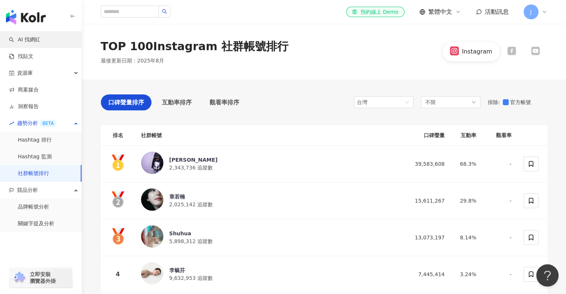
click at [28, 38] on link "AI 找網紅" at bounding box center [24, 39] width 31 height 7
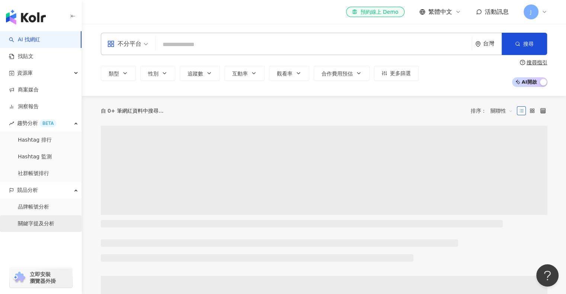
click at [54, 226] on link "關鍵字提及分析" at bounding box center [36, 223] width 36 height 7
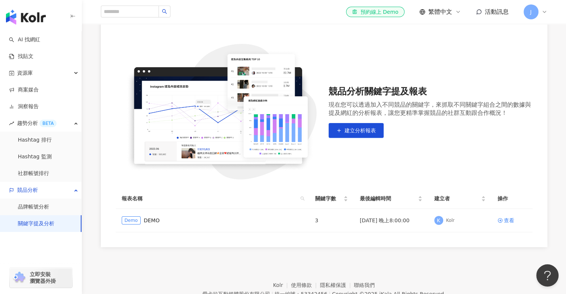
scroll to position [106, 0]
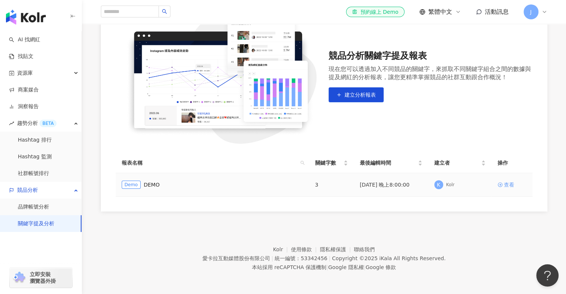
click at [510, 187] on div "查看" at bounding box center [509, 185] width 10 height 8
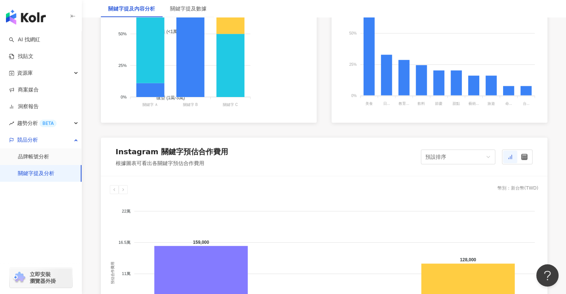
scroll to position [744, 0]
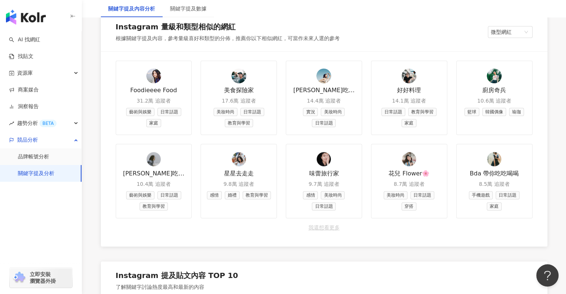
scroll to position [893, 0]
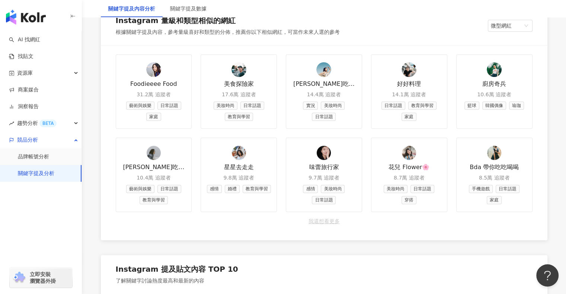
click at [155, 76] on img at bounding box center [153, 69] width 15 height 15
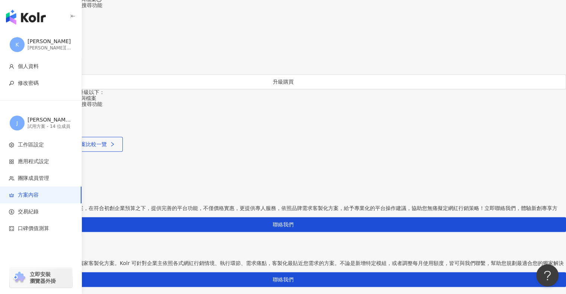
drag, startPoint x: 394, startPoint y: 100, endPoint x: 474, endPoint y: 101, distance: 80.4
click at [479, 102] on div "Advanced 適合代理商、集團行銷部 TWD 288,000 / 年 TWD 360,000 升級購買 包含所有 Premium 方案功能，並升級以下： …" at bounding box center [283, 87] width 566 height 99
drag, startPoint x: 182, startPoint y: 99, endPoint x: 265, endPoint y: 100, distance: 83.7
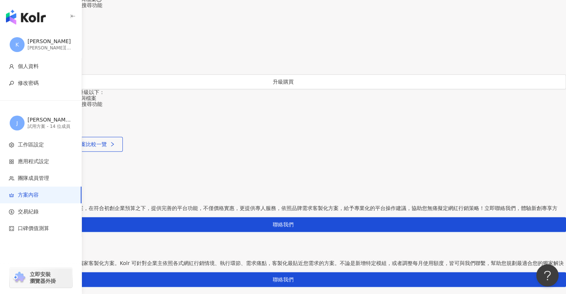
drag, startPoint x: 127, startPoint y: 154, endPoint x: 231, endPoint y: 150, distance: 104.3
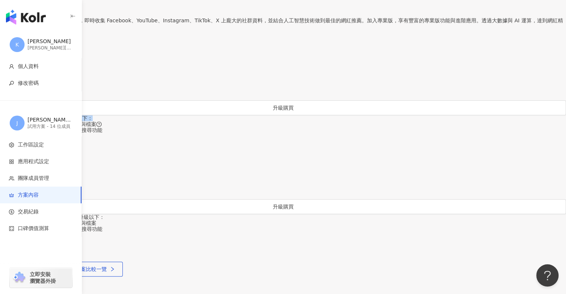
scroll to position [149, 0]
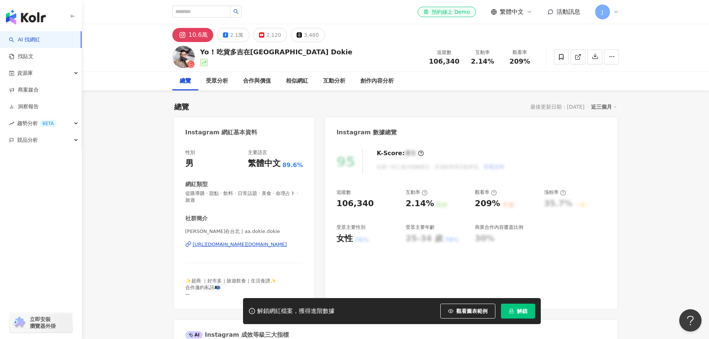
click at [579, 58] on icon at bounding box center [578, 57] width 7 height 7
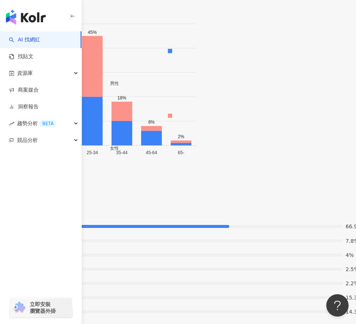
scroll to position [1203, 0]
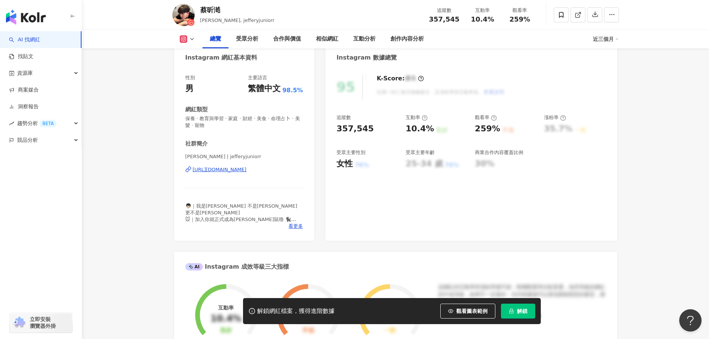
scroll to position [37, 0]
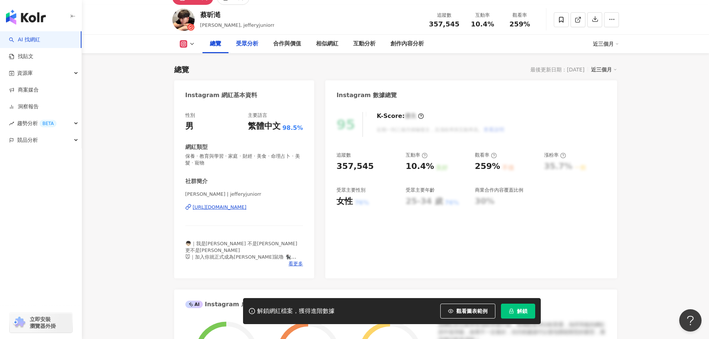
click at [245, 44] on div "受眾分析" at bounding box center [247, 43] width 22 height 9
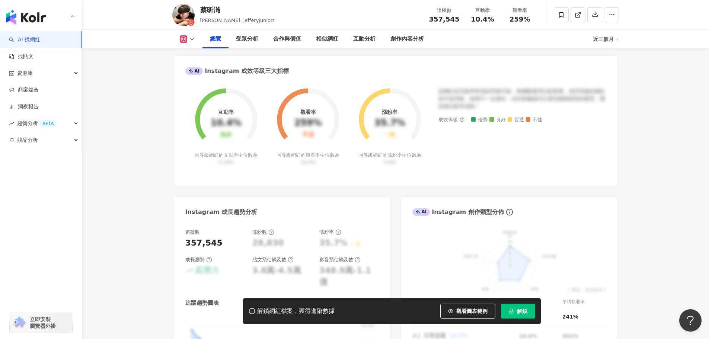
scroll to position [196, 0]
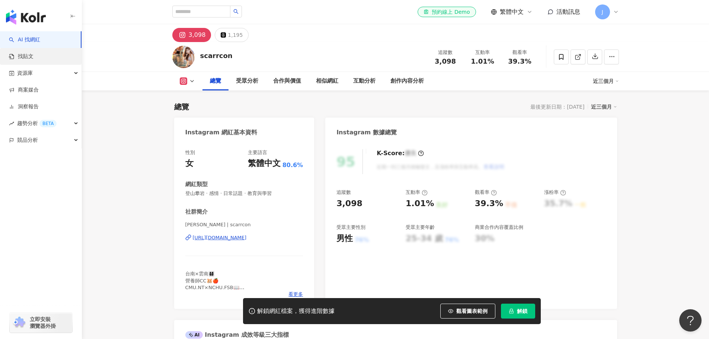
scroll to position [149, 0]
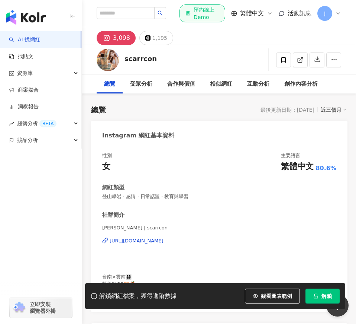
click at [213, 111] on div "總覽 最後更新日期：[DATE] 近三個月" at bounding box center [219, 110] width 256 height 10
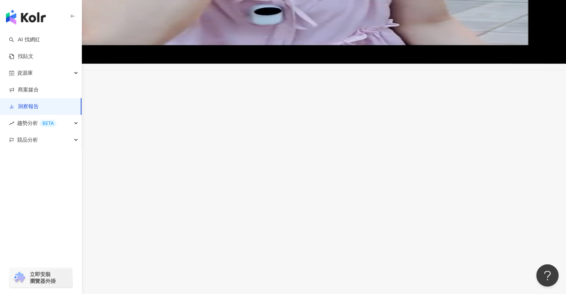
scroll to position [223, 0]
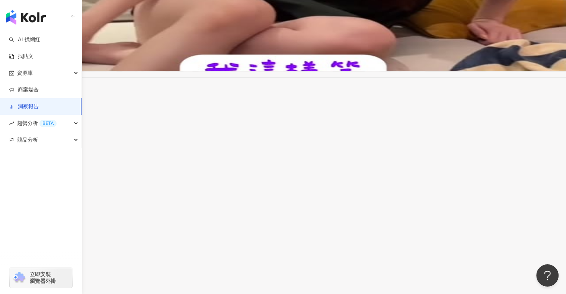
drag, startPoint x: 177, startPoint y: 120, endPoint x: 396, endPoint y: 118, distance: 218.1
click at [396, 118] on div "專案預算 $500,000 CPE $49.42 CPV $1.34 CPEV $1.30 口碑價值 $969,676" at bounding box center [283, 120] width 566 height 60
click at [396, 144] on div "$969,676" at bounding box center [283, 147] width 566 height 6
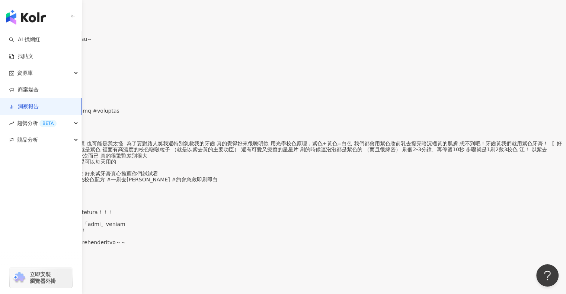
scroll to position [2167, 0]
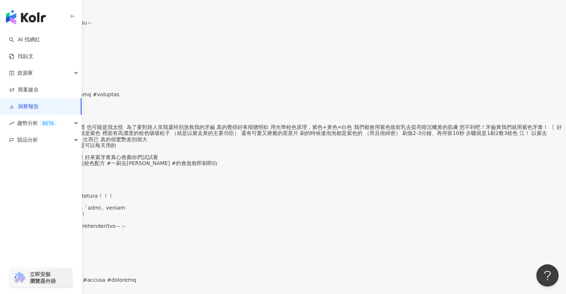
drag, startPoint x: 239, startPoint y: 162, endPoint x: 505, endPoint y: 181, distance: 267.1
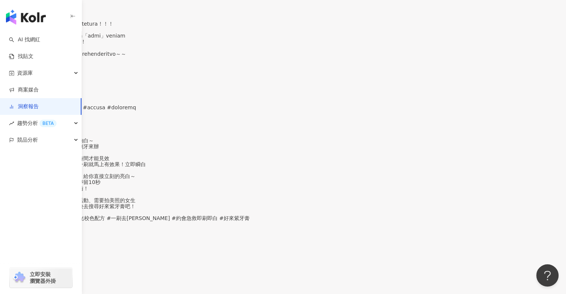
scroll to position [1907, 0]
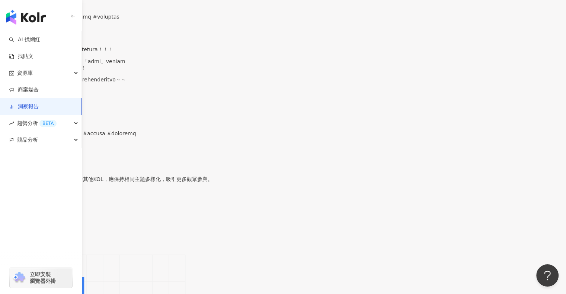
scroll to position [976, 0]
